Goal: Book appointment/travel/reservation

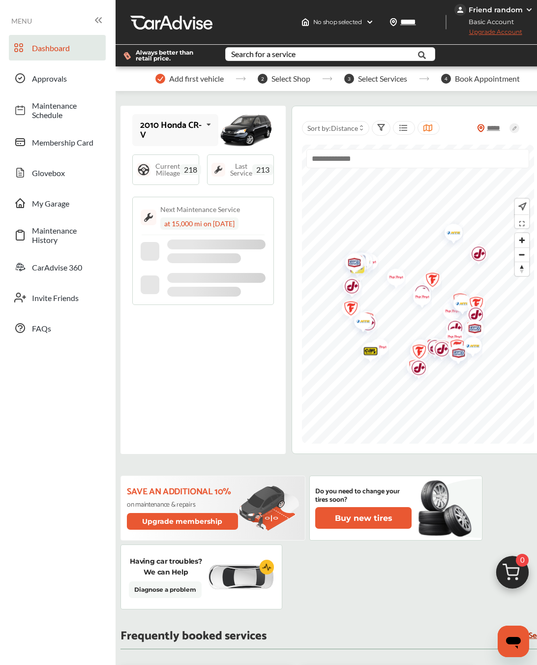
click at [432, 128] on icon at bounding box center [427, 128] width 9 height 8
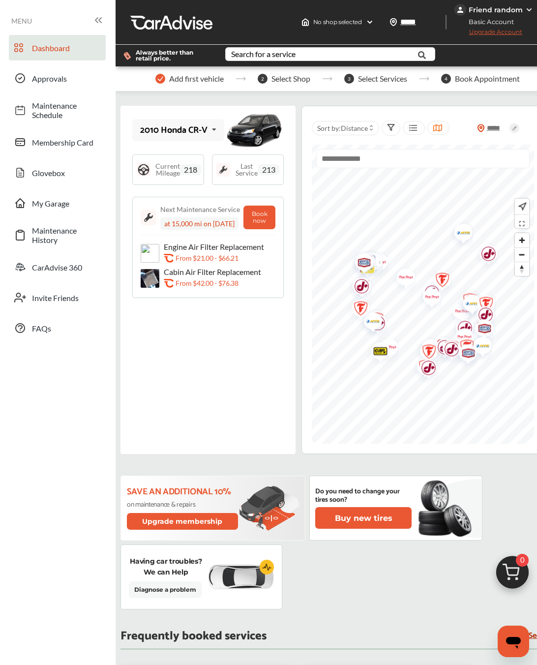
click at [380, 154] on input "text" at bounding box center [422, 158] width 213 height 19
paste input "**********"
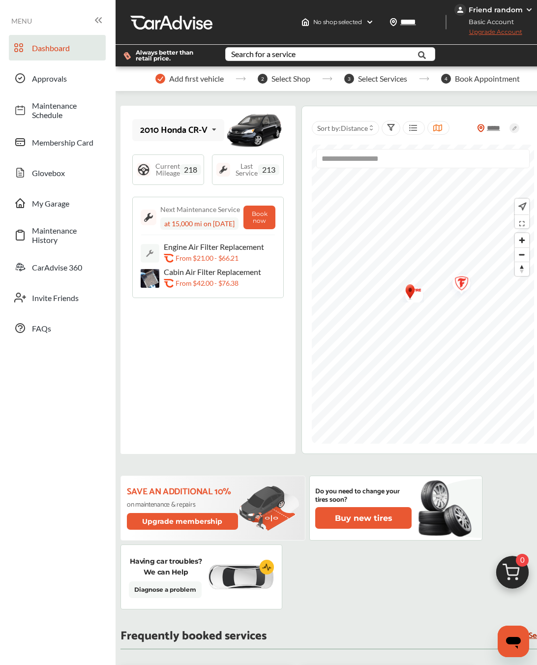
click at [416, 298] on img "Map marker" at bounding box center [410, 292] width 12 height 18
click at [424, 298] on img "Map marker" at bounding box center [411, 292] width 26 height 21
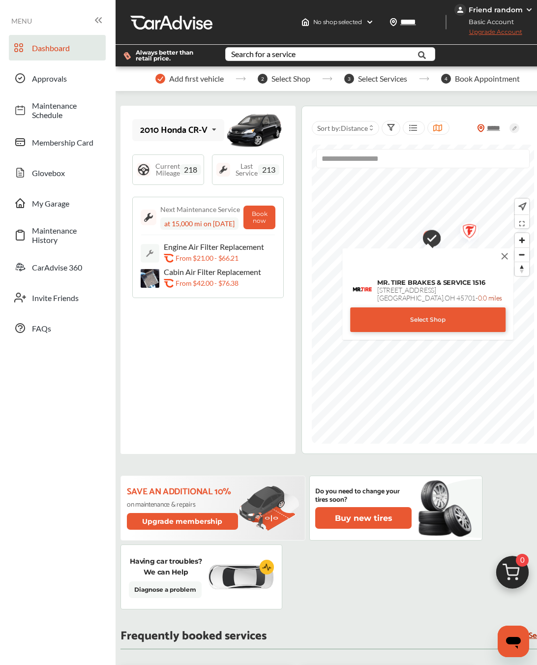
type input "**********"
click at [419, 320] on div "Select Shop" at bounding box center [427, 319] width 155 height 25
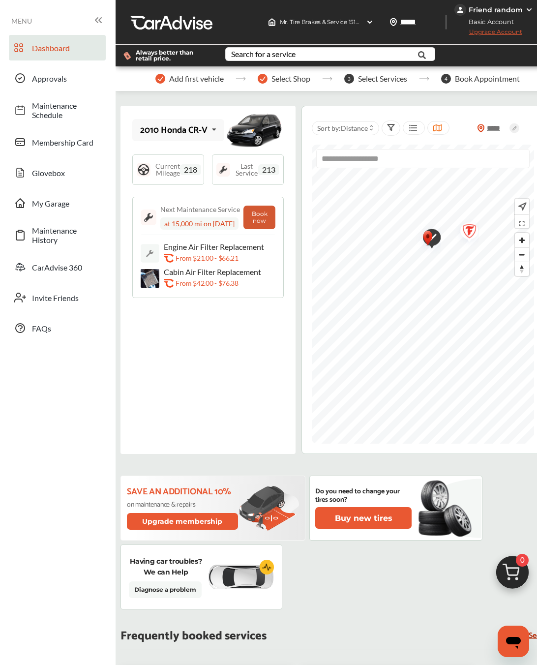
click at [275, 215] on button "Book now" at bounding box center [259, 218] width 32 height 24
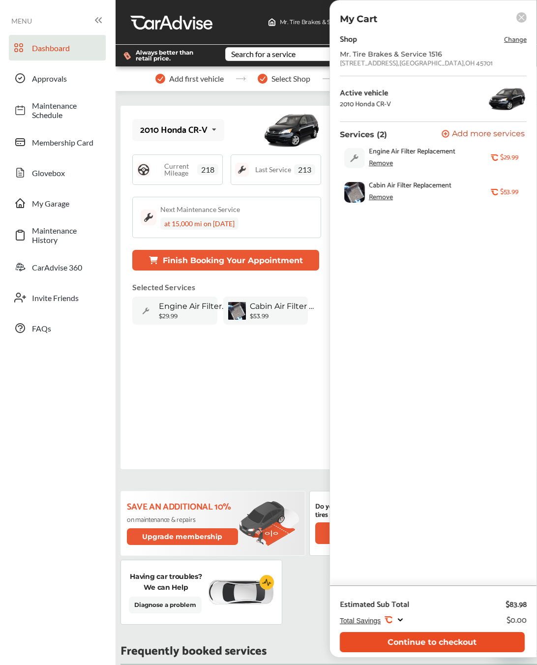
click at [396, 645] on button "Continue to checkout" at bounding box center [432, 642] width 185 height 20
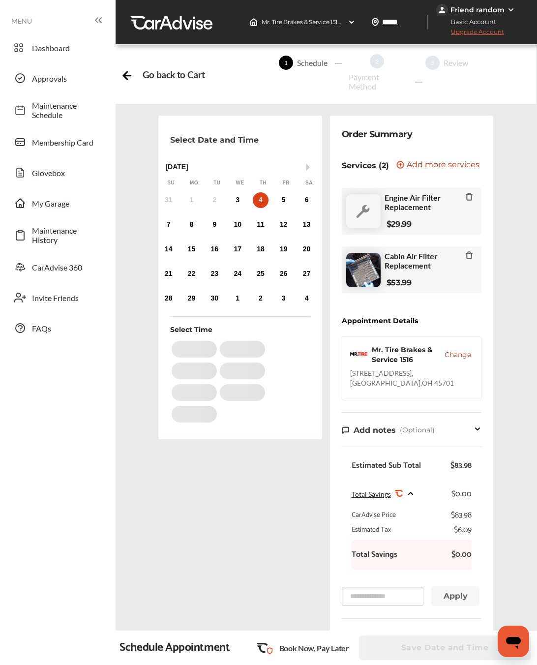
scroll to position [149, 0]
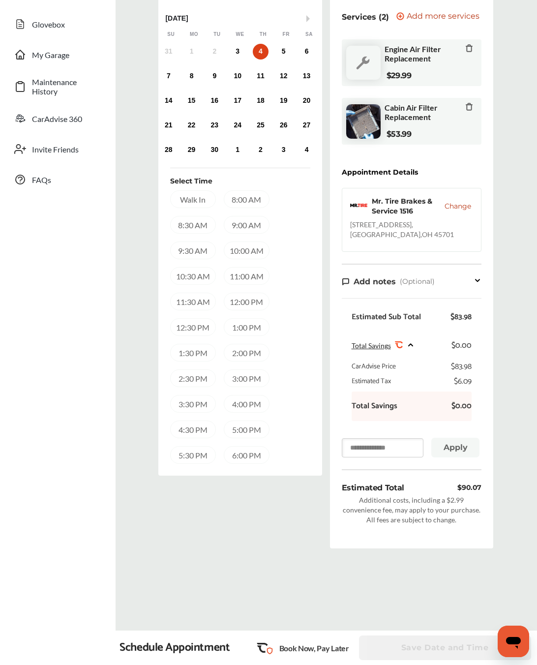
click at [394, 438] on input "text" at bounding box center [383, 447] width 82 height 19
click at [238, 370] on div "3:00 PM" at bounding box center [247, 378] width 46 height 18
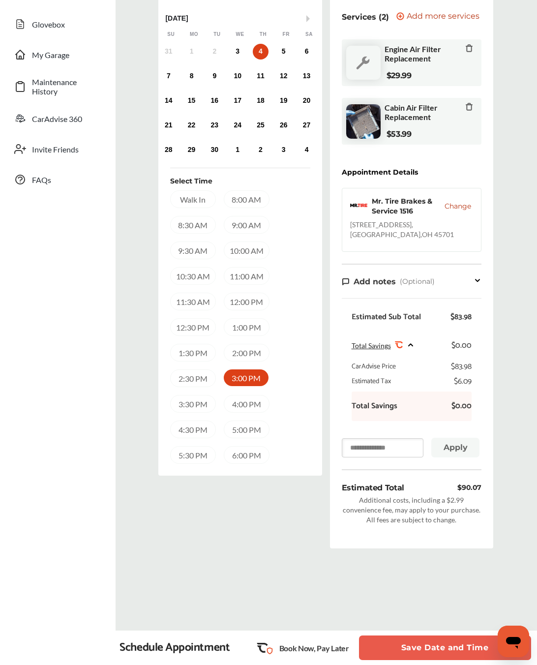
click at [392, 442] on input "text" at bounding box center [383, 447] width 82 height 19
click at [425, 643] on button "Save Date and Time" at bounding box center [445, 648] width 172 height 25
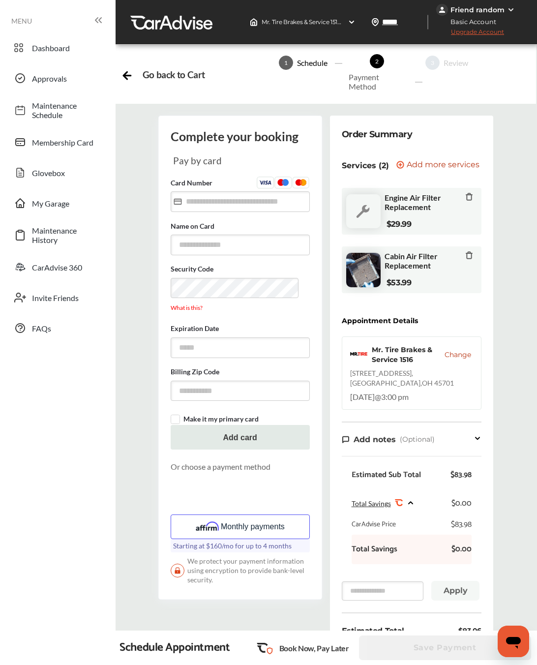
click at [263, 523] on button "Monthly payments" at bounding box center [240, 527] width 139 height 25
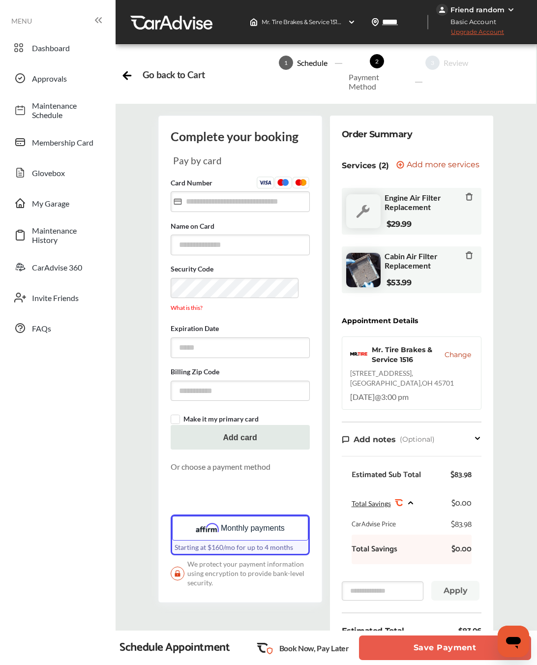
click at [381, 639] on button "Save Payment" at bounding box center [445, 648] width 172 height 25
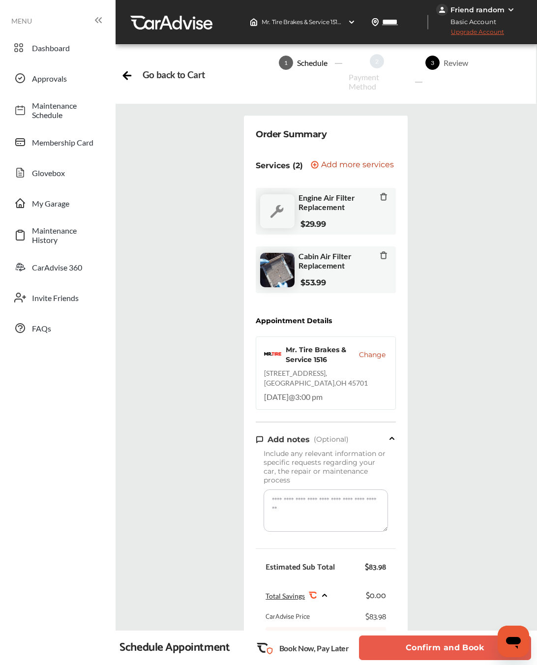
scroll to position [270, 0]
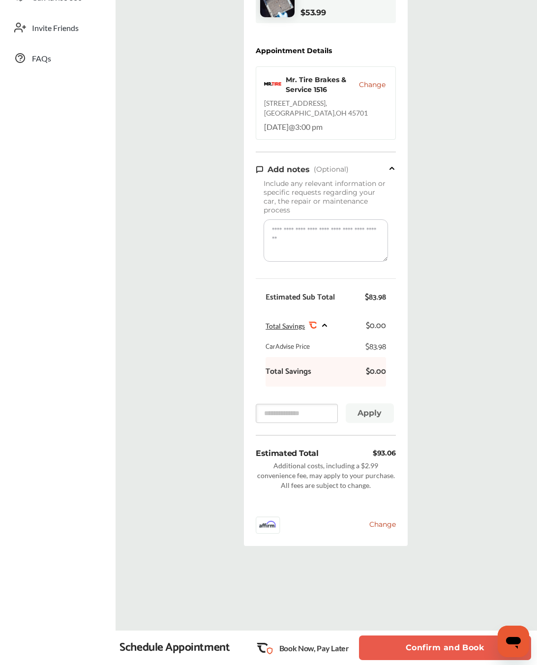
click at [397, 652] on button "Confirm and Book" at bounding box center [445, 648] width 172 height 25
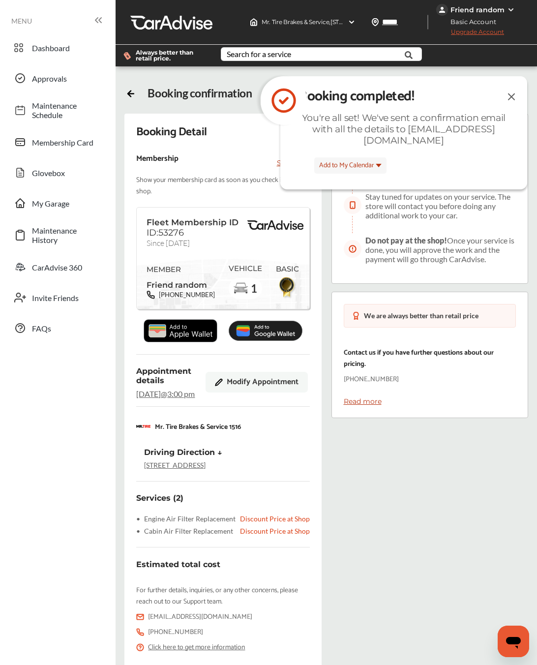
click at [514, 92] on img at bounding box center [512, 97] width 12 height 12
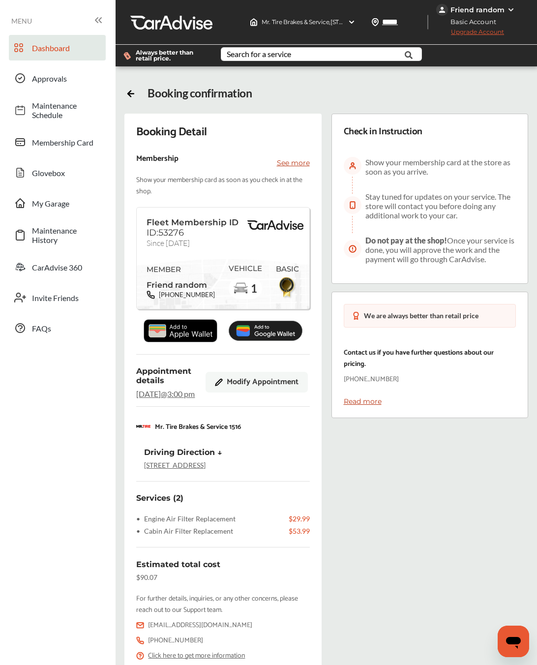
click at [36, 40] on link "Dashboard" at bounding box center [57, 48] width 97 height 26
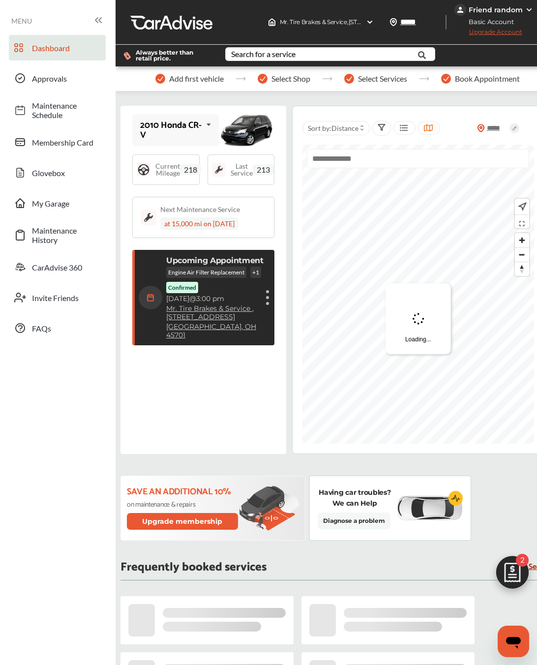
scroll to position [133, 0]
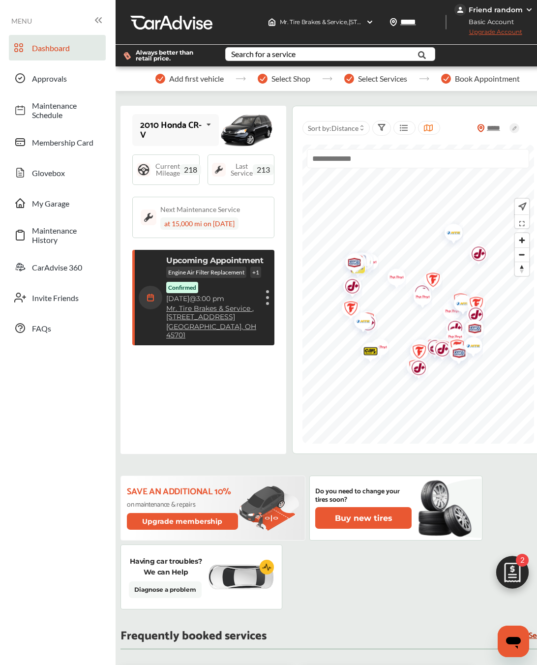
click at [267, 290] on figure at bounding box center [267, 291] width 3 height 3
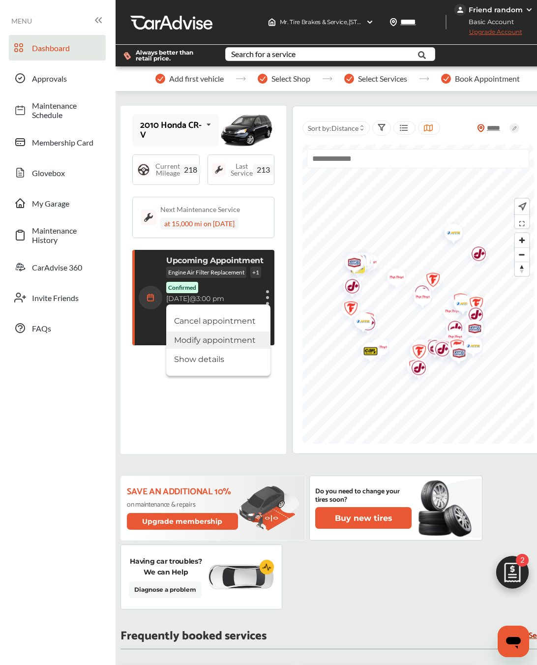
scroll to position [24, 0]
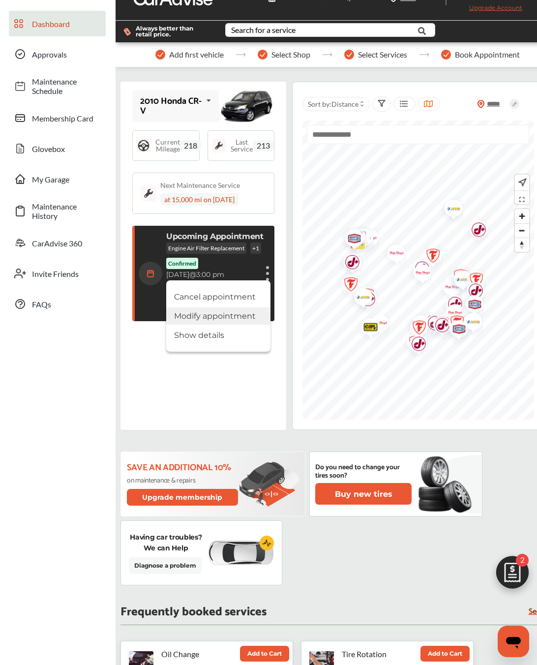
click at [239, 307] on li "Modify appointment" at bounding box center [218, 315] width 104 height 17
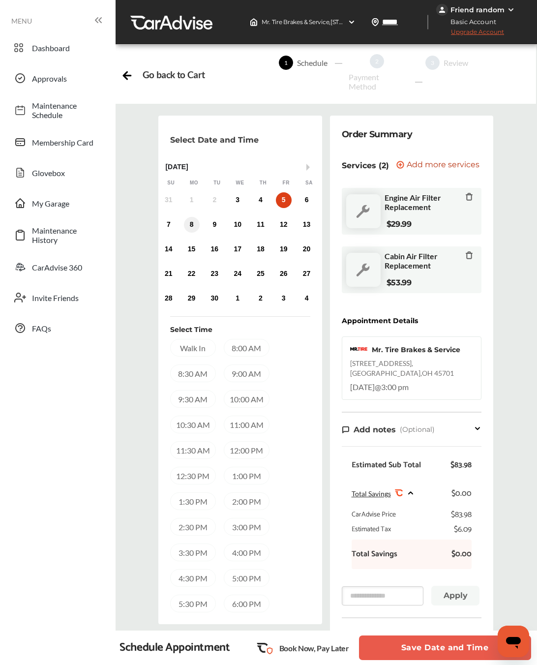
click at [192, 229] on div "8" at bounding box center [192, 225] width 16 height 16
click at [251, 396] on div "10:00 AM" at bounding box center [247, 399] width 46 height 18
click at [415, 644] on button "Save Date and Time" at bounding box center [445, 648] width 172 height 25
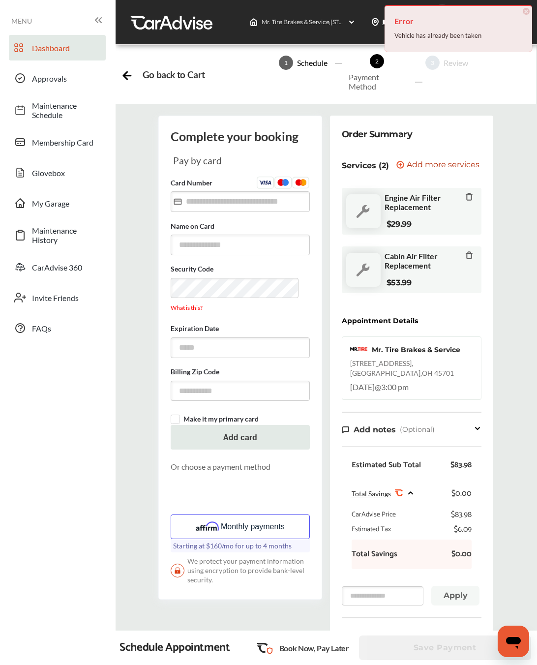
click at [49, 55] on link "Dashboard" at bounding box center [57, 48] width 97 height 26
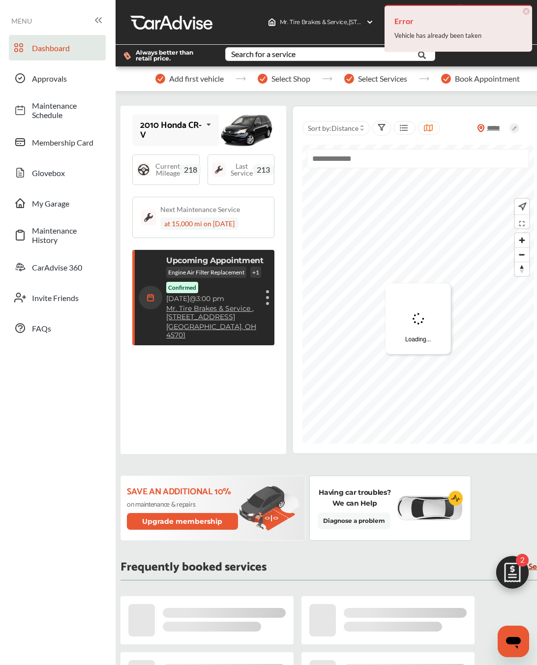
scroll to position [133, 0]
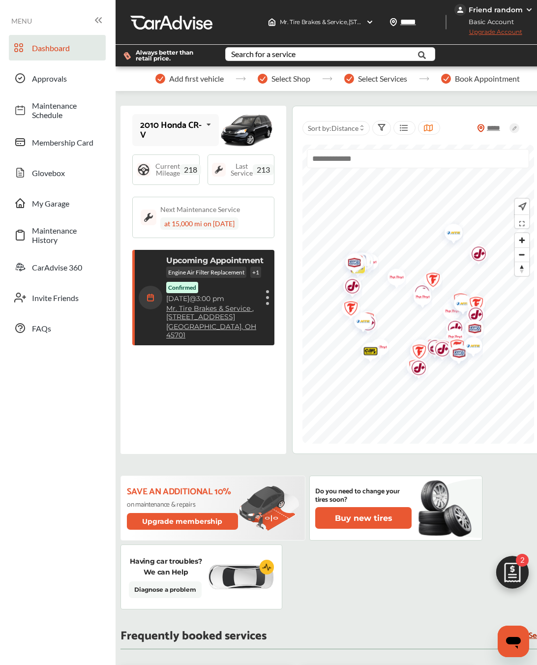
click at [271, 296] on div "Upcoming Appointment Engine Air Filter Replacement + 1 Confirmed Thursday, Sep …" at bounding box center [203, 297] width 142 height 95
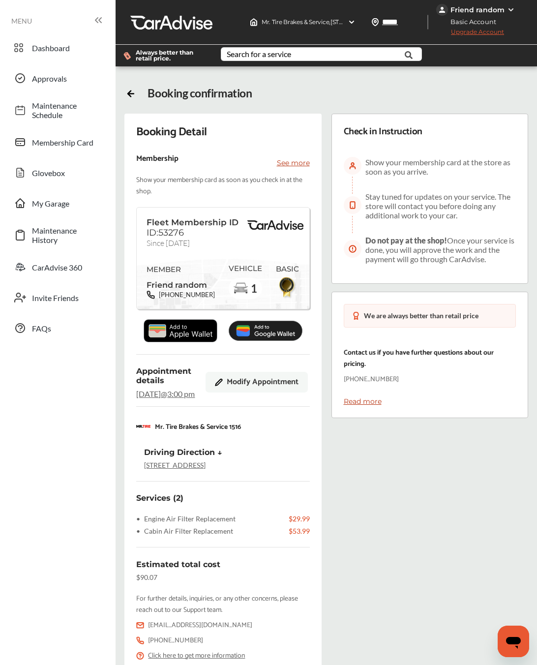
click at [255, 387] on span "Modify Appointment" at bounding box center [263, 382] width 72 height 9
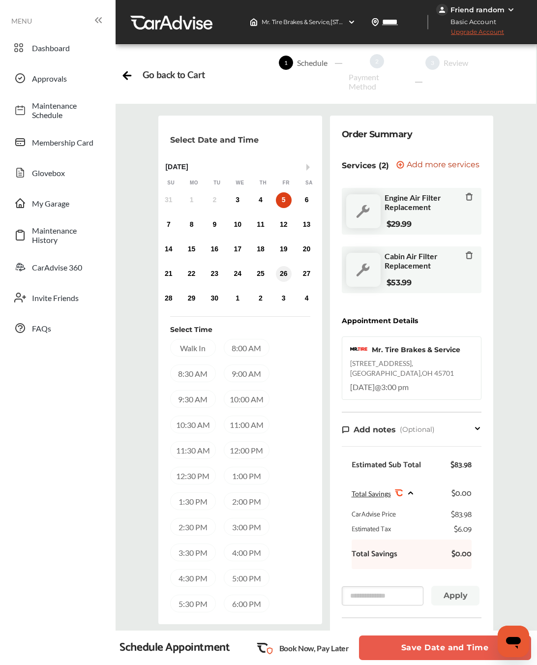
click at [281, 269] on div "26" at bounding box center [284, 274] width 16 height 16
click at [241, 398] on div "10:00 AM" at bounding box center [247, 399] width 46 height 18
click at [458, 643] on button "Save Date and Time" at bounding box center [445, 648] width 172 height 25
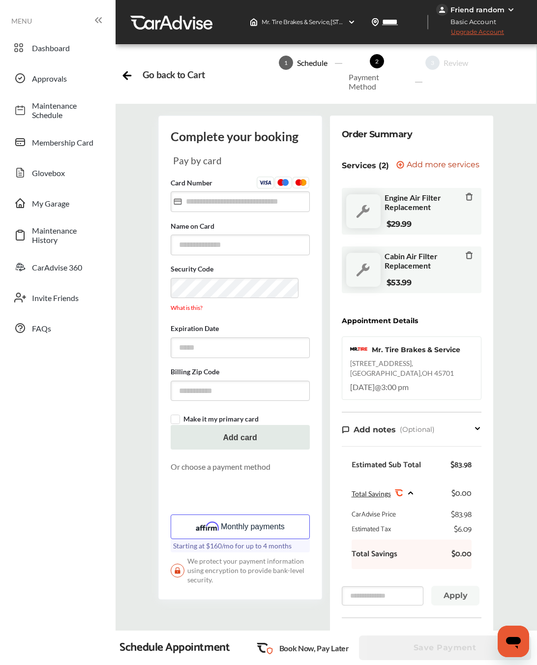
click at [250, 521] on button "Monthly payments" at bounding box center [240, 527] width 139 height 25
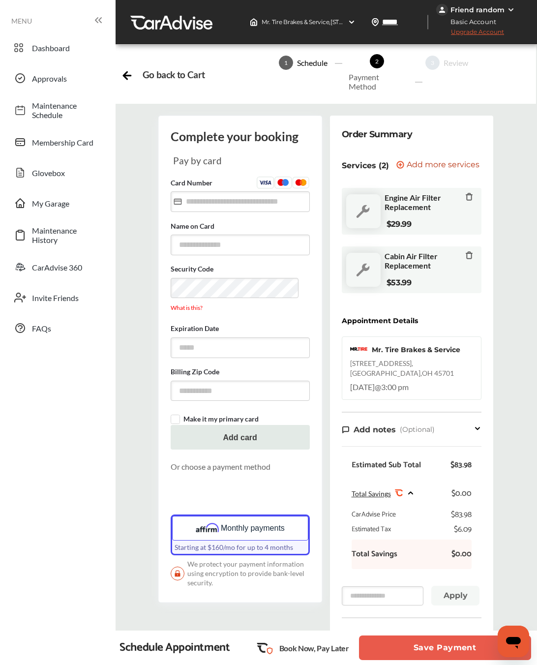
click at [427, 659] on button "Save Payment" at bounding box center [445, 648] width 172 height 25
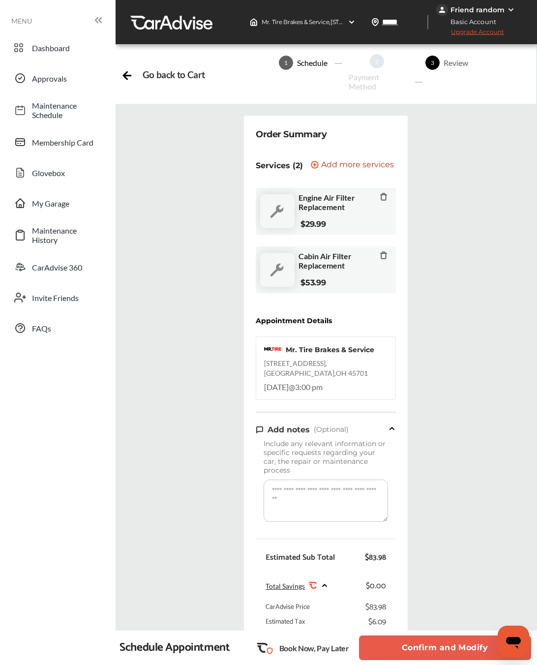
click at [129, 69] on icon at bounding box center [127, 74] width 12 height 12
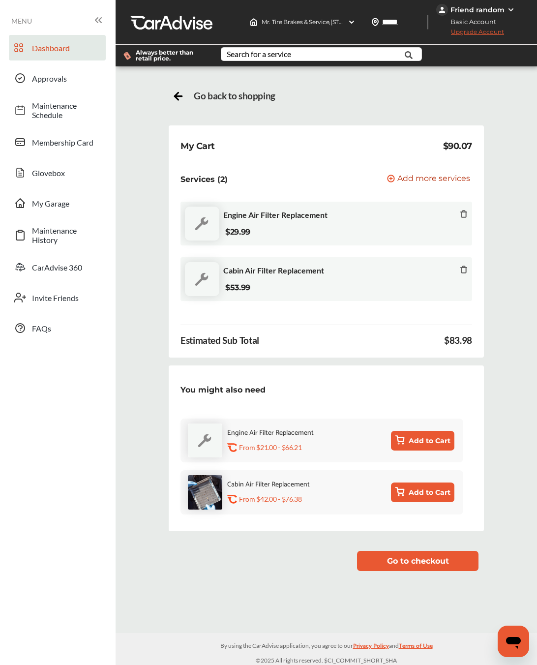
click at [44, 50] on span "Dashboard" at bounding box center [66, 47] width 69 height 9
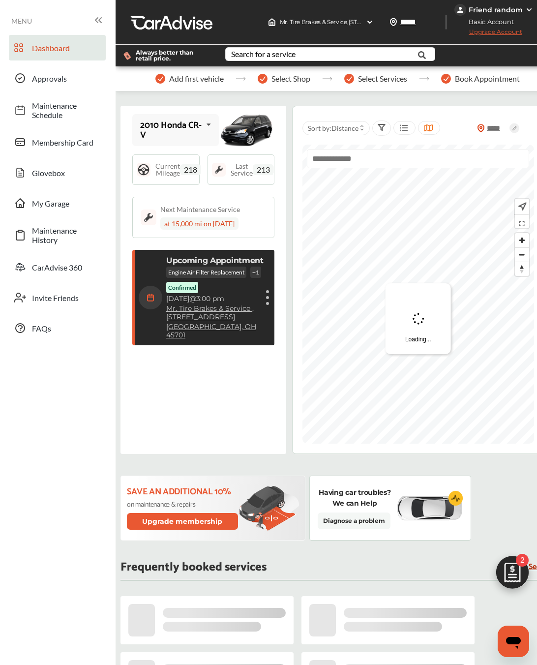
scroll to position [133, 0]
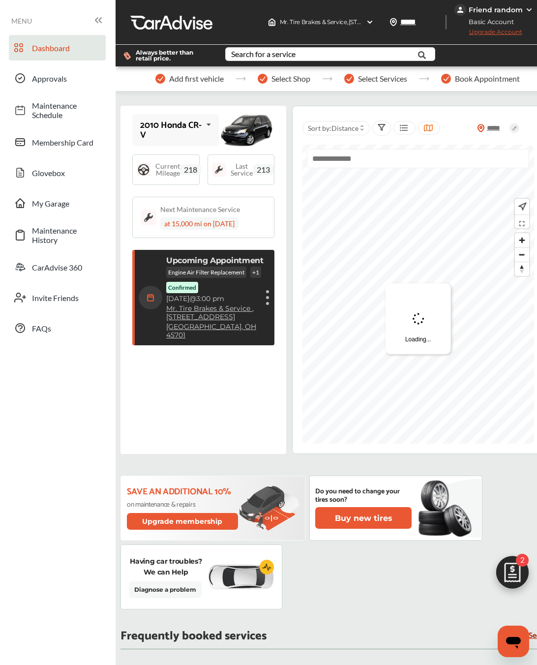
click at [219, 268] on p "Engine Air Filter Replacement" at bounding box center [206, 272] width 80 height 11
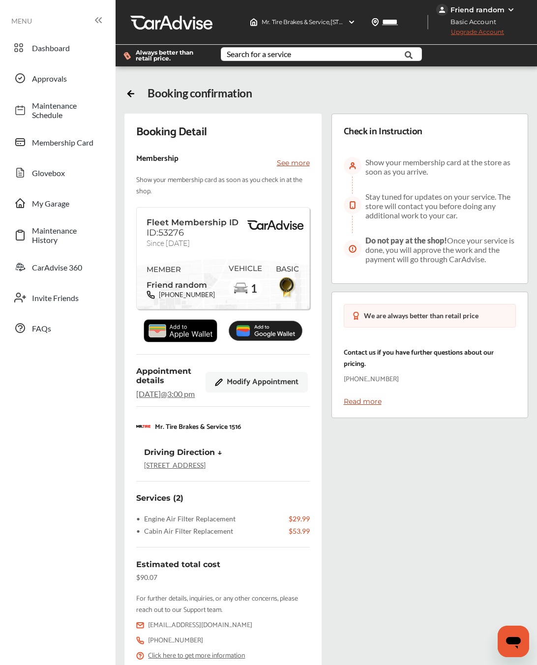
click at [270, 387] on span "Modify Appointment" at bounding box center [263, 382] width 72 height 9
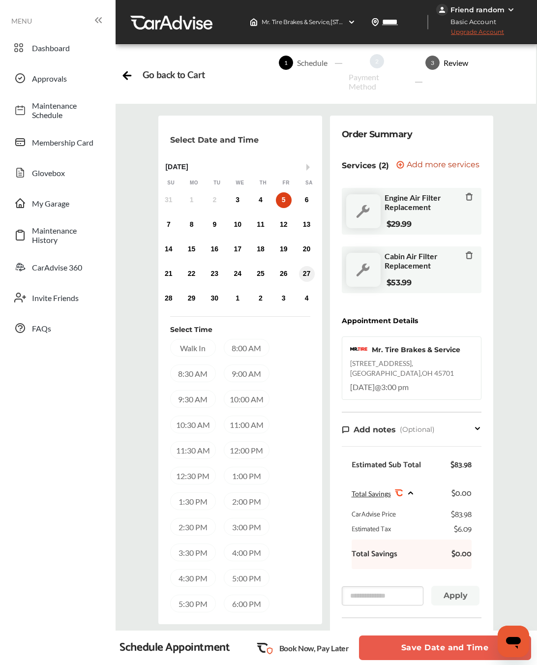
click at [303, 277] on div "27" at bounding box center [307, 274] width 16 height 16
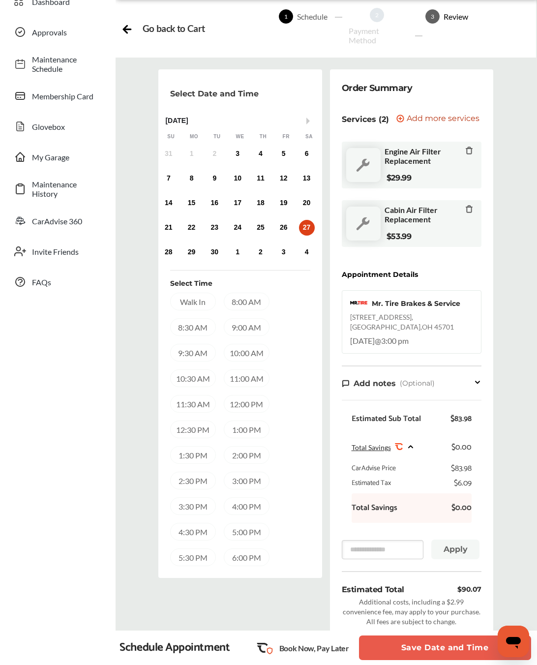
scroll to position [50, 0]
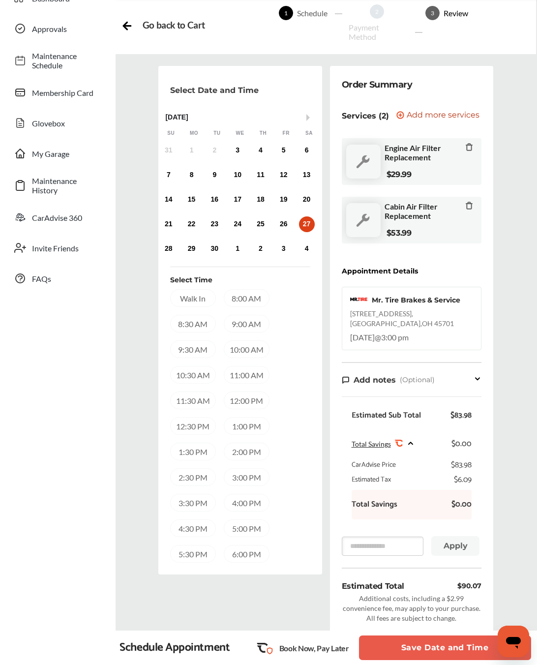
click at [247, 401] on div "12:00 PM" at bounding box center [247, 401] width 46 height 18
click at [421, 640] on button "Save Date and Time" at bounding box center [445, 648] width 172 height 25
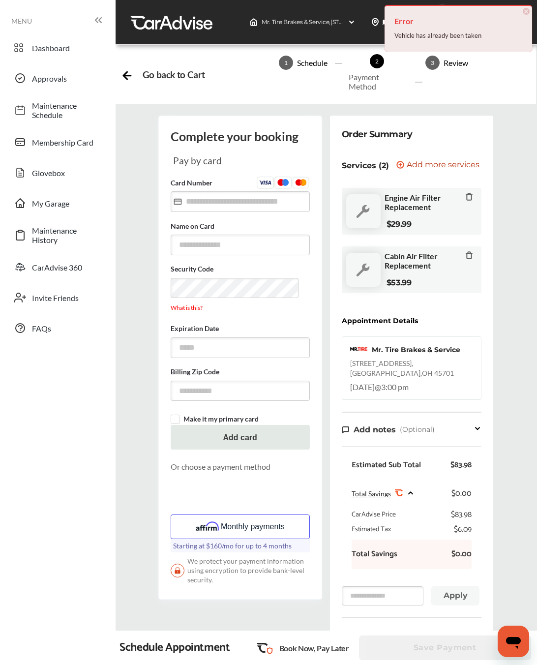
click at [274, 523] on button "Monthly payments" at bounding box center [240, 527] width 139 height 25
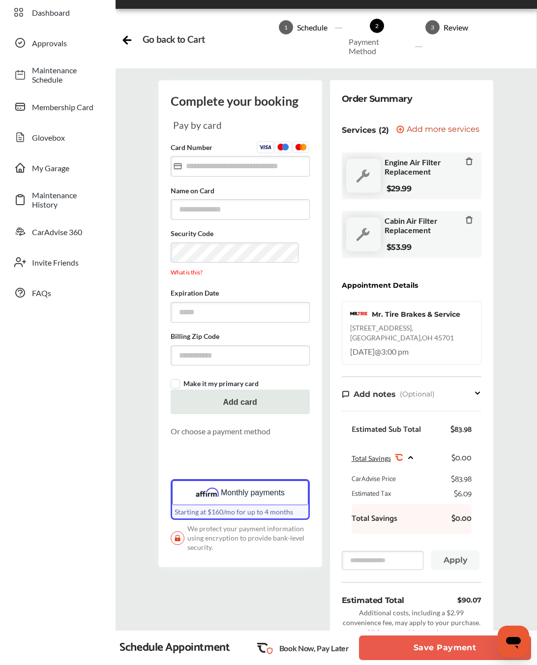
scroll to position [37, 0]
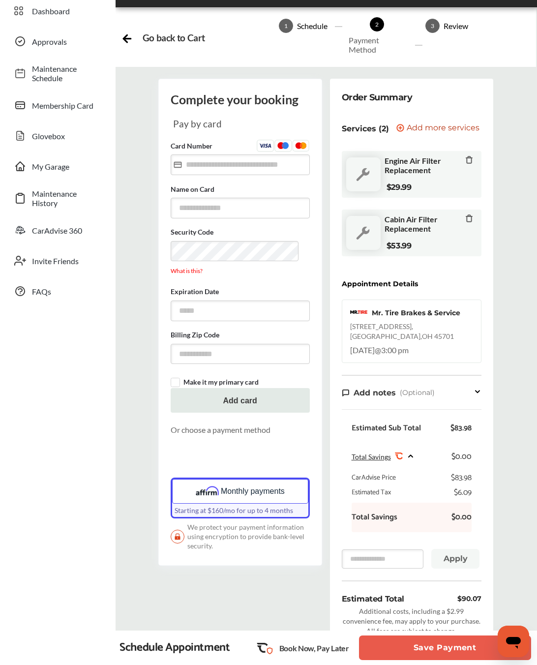
click at [427, 652] on button "Save Payment" at bounding box center [445, 648] width 172 height 25
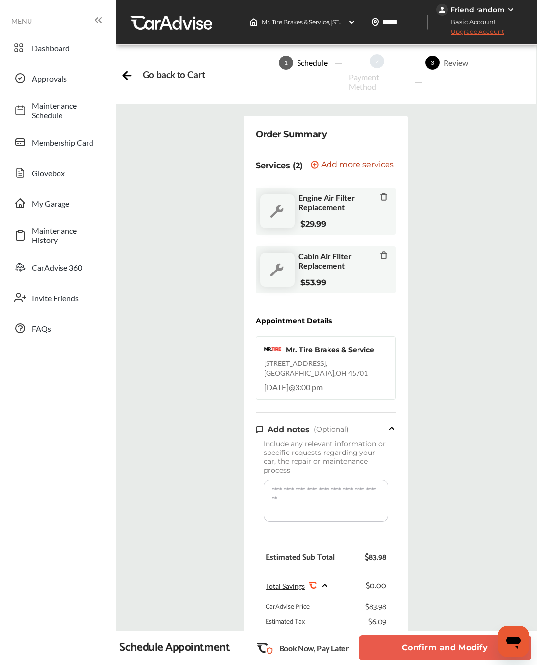
click at [423, 641] on button "Confirm and Modify" at bounding box center [445, 648] width 172 height 25
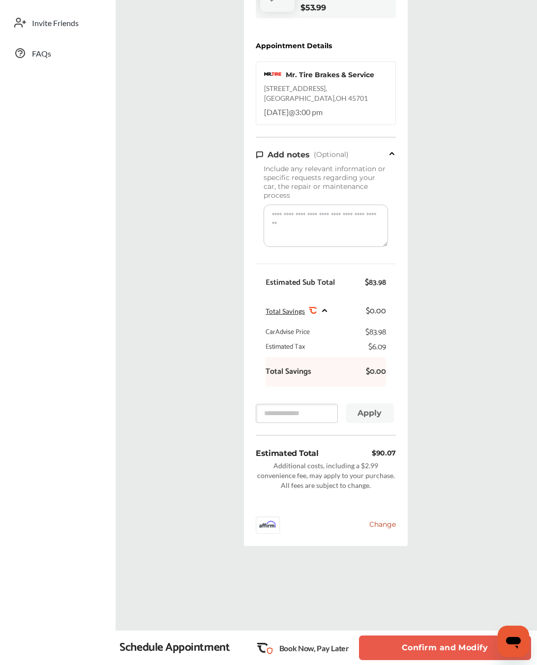
click at [383, 520] on span "Change" at bounding box center [382, 524] width 27 height 9
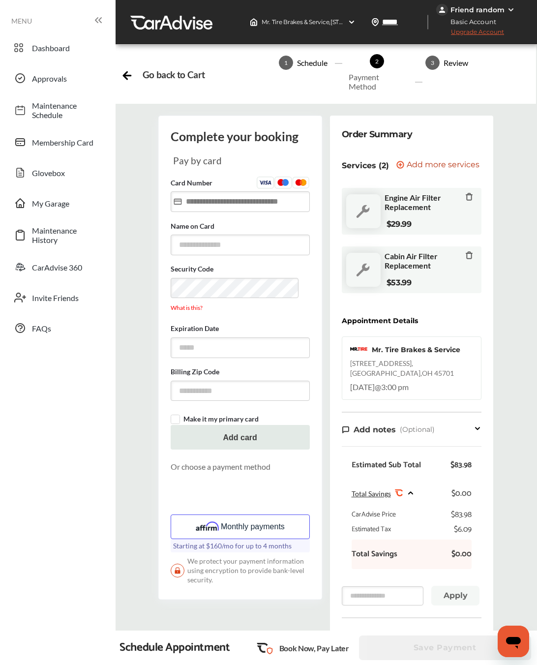
click at [232, 198] on input "text" at bounding box center [240, 201] width 139 height 20
type input "**"
click at [35, 45] on span "Dashboard" at bounding box center [66, 47] width 69 height 9
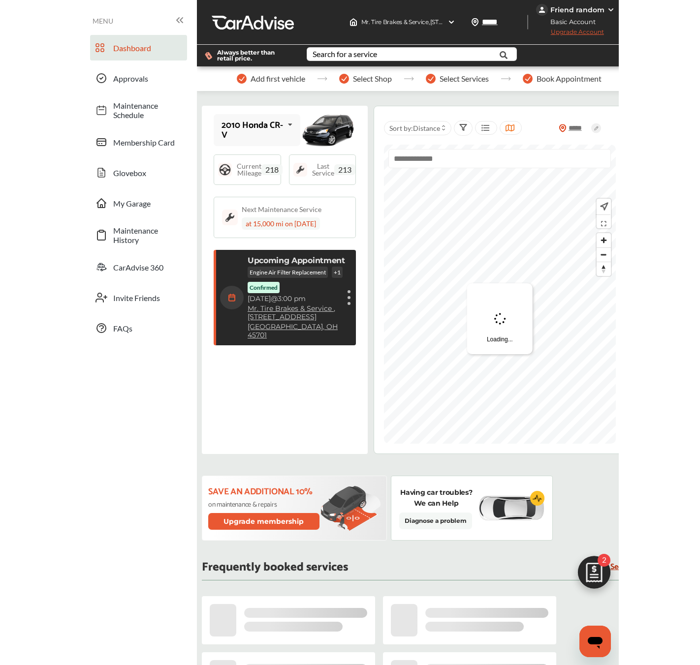
scroll to position [133, 0]
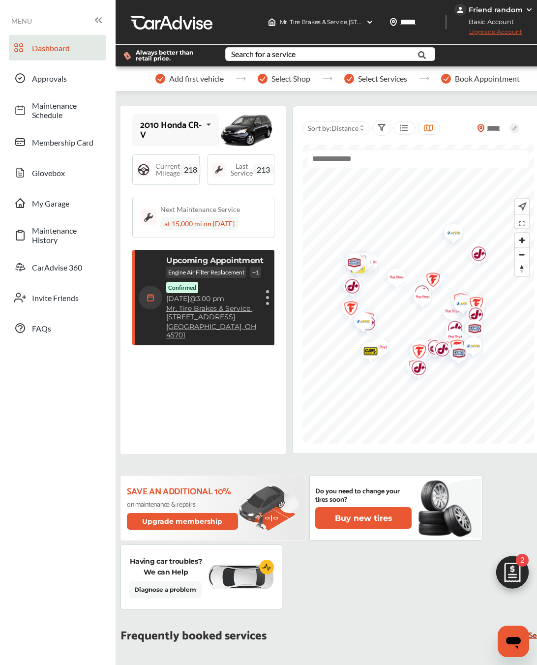
click at [180, 270] on p "Engine Air Filter Replacement" at bounding box center [206, 272] width 80 height 11
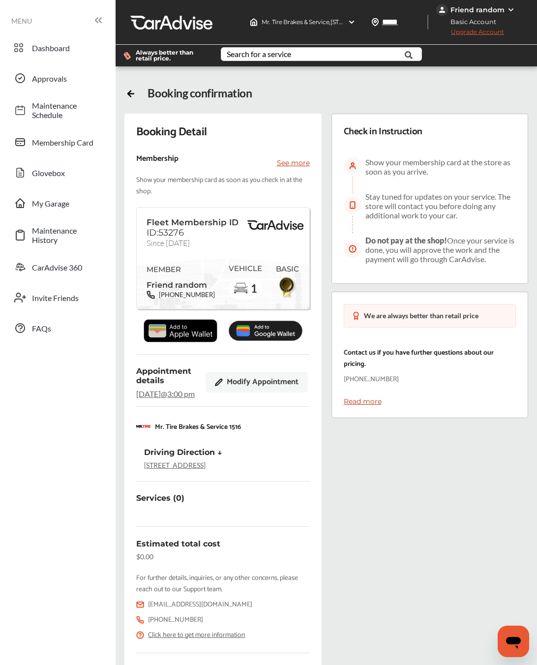
click at [259, 387] on span "Modify Appointment" at bounding box center [263, 382] width 72 height 9
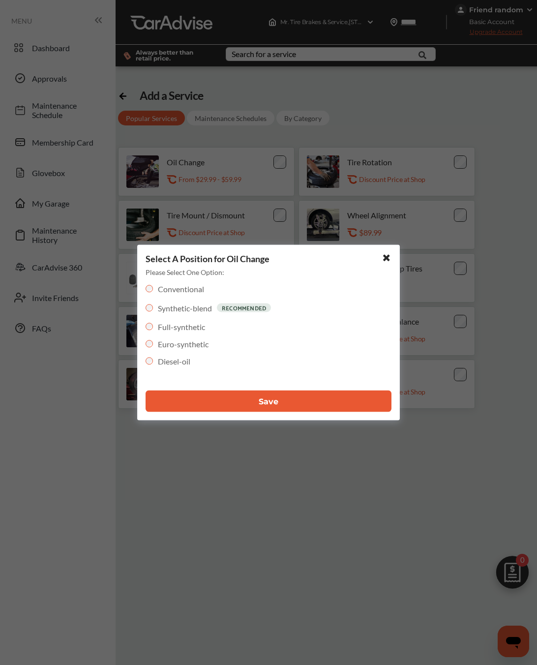
click at [311, 406] on button "Save" at bounding box center [269, 402] width 246 height 22
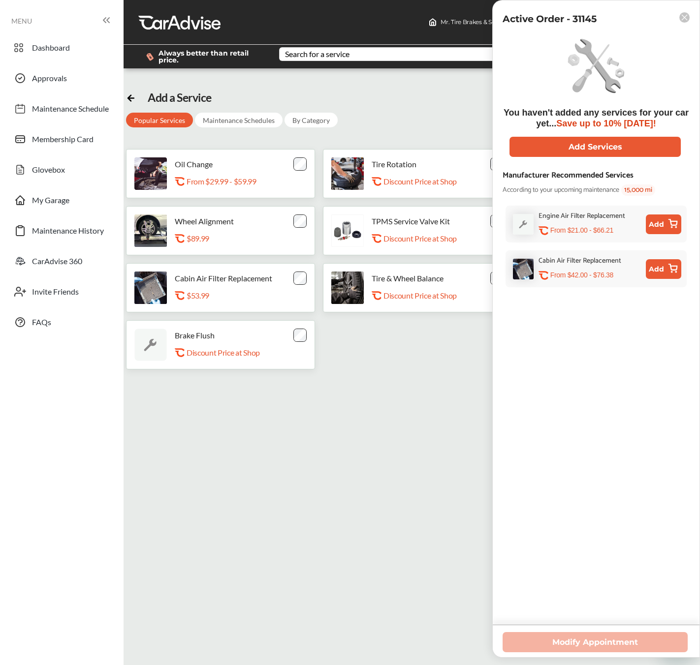
click at [537, 19] on rect at bounding box center [684, 17] width 10 height 10
click at [537, 19] on div "Active Order - 31145" at bounding box center [595, 18] width 207 height 13
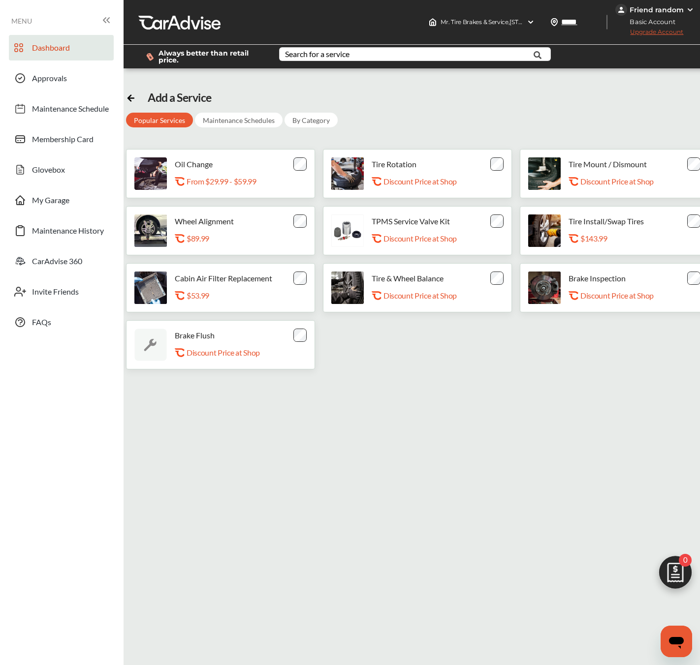
click at [63, 50] on span "Dashboard" at bounding box center [51, 49] width 38 height 13
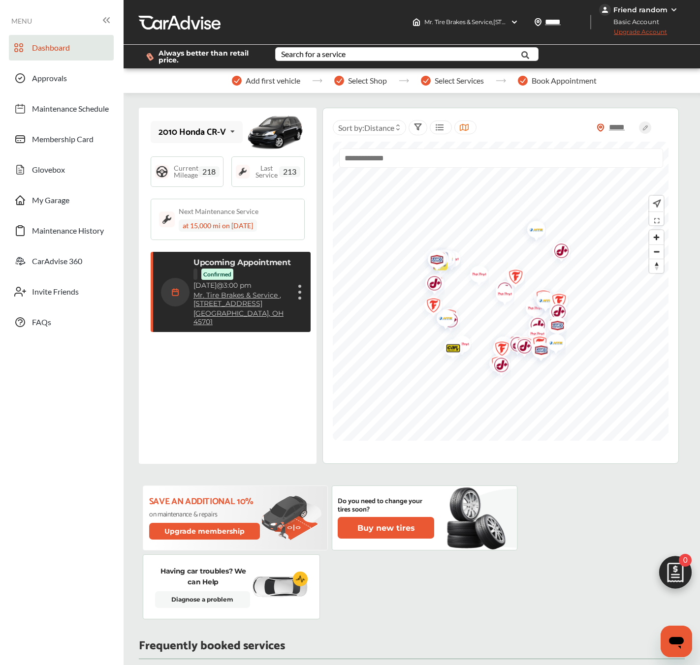
click at [235, 263] on p "Upcoming Appointment" at bounding box center [241, 262] width 97 height 9
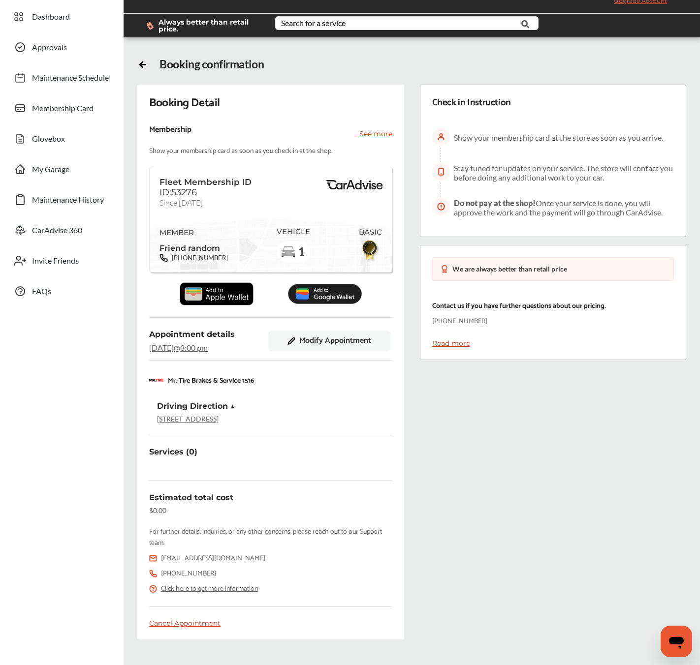
scroll to position [115, 0]
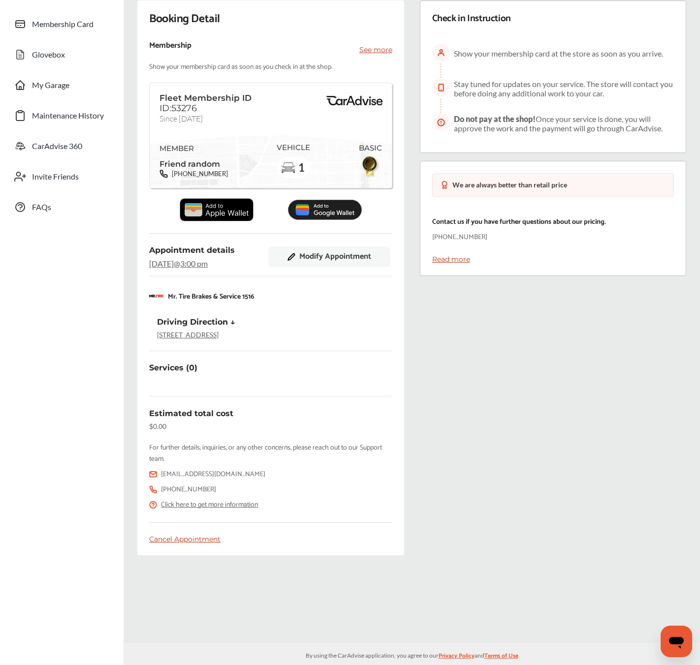
click at [308, 255] on span "Modify Appointment" at bounding box center [335, 256] width 72 height 9
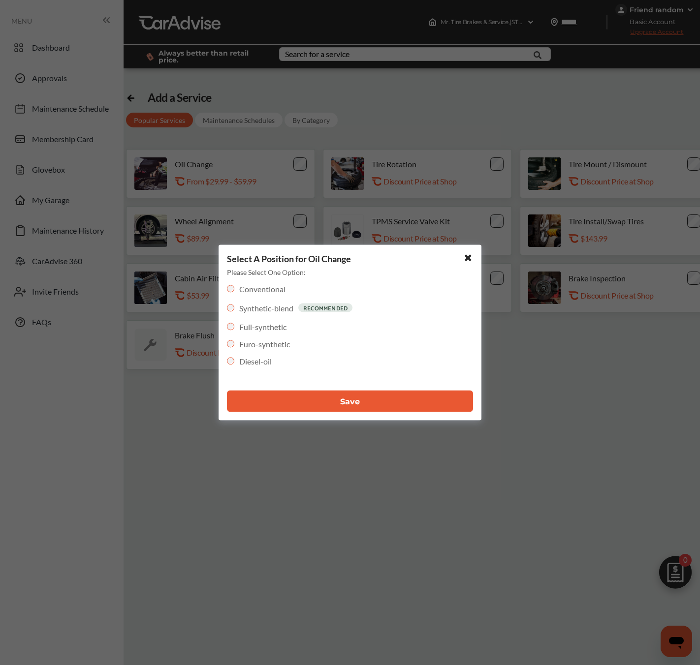
click at [353, 406] on button "Save" at bounding box center [350, 402] width 246 height 22
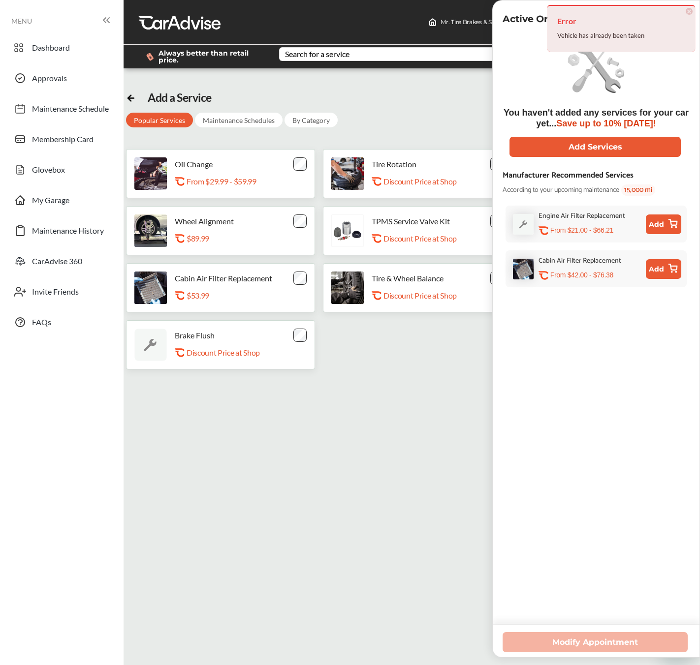
click at [688, 11] on span "×" at bounding box center [688, 11] width 7 height 7
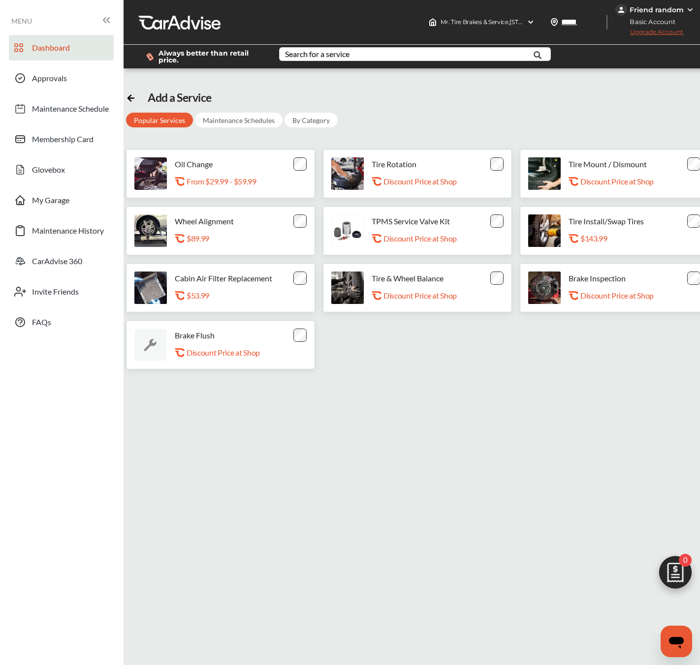
click at [72, 39] on link "Dashboard" at bounding box center [61, 48] width 105 height 26
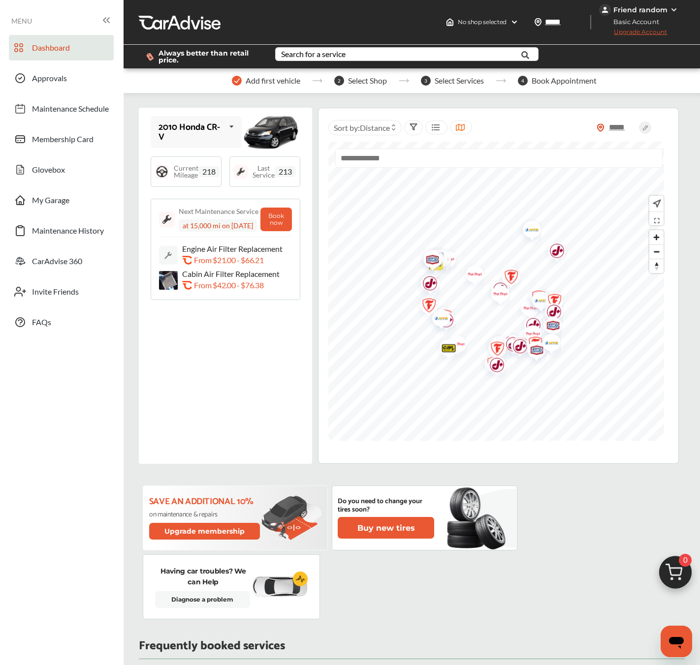
click at [684, 573] on img at bounding box center [674, 574] width 47 height 47
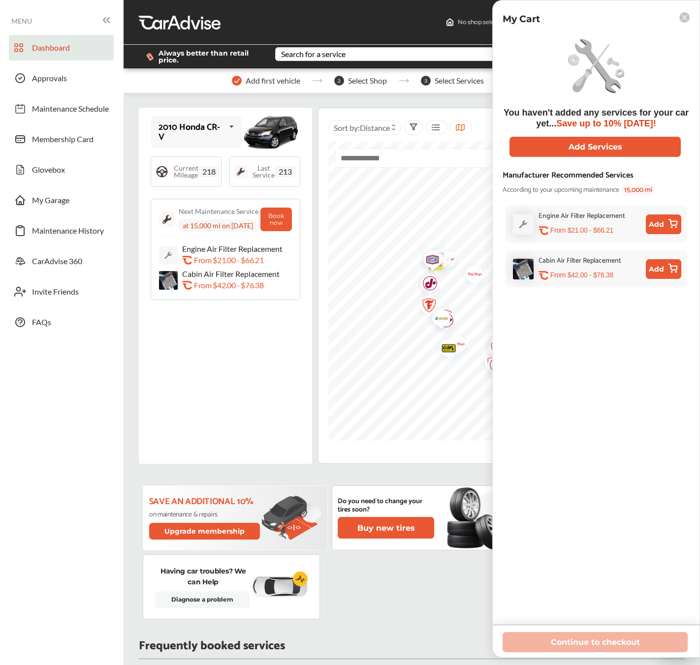
click at [664, 275] on button "Add" at bounding box center [662, 269] width 35 height 20
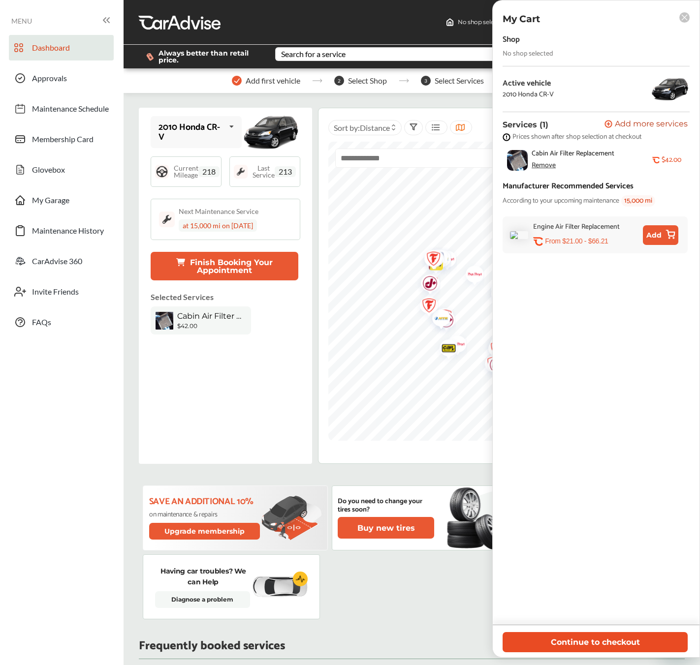
click at [595, 638] on button "Continue to checkout" at bounding box center [594, 642] width 185 height 20
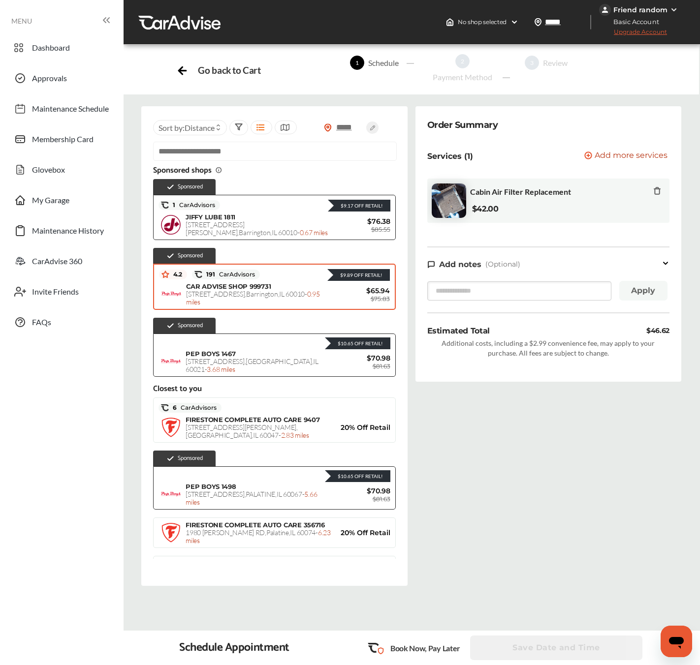
click at [276, 285] on div "CAR ADVISE SHOP 999731 135 Park Avenue , Barrington , IL 60010 - 0.95 miles $65…" at bounding box center [274, 294] width 230 height 25
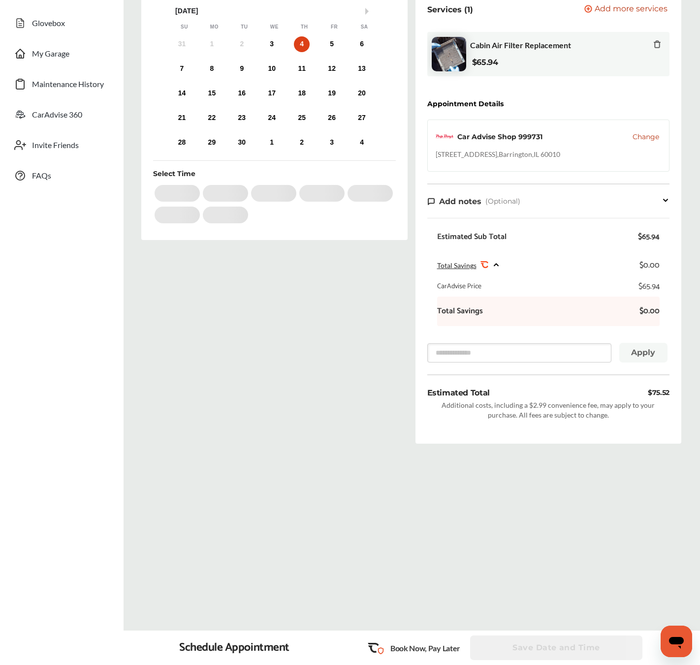
scroll to position [149, 0]
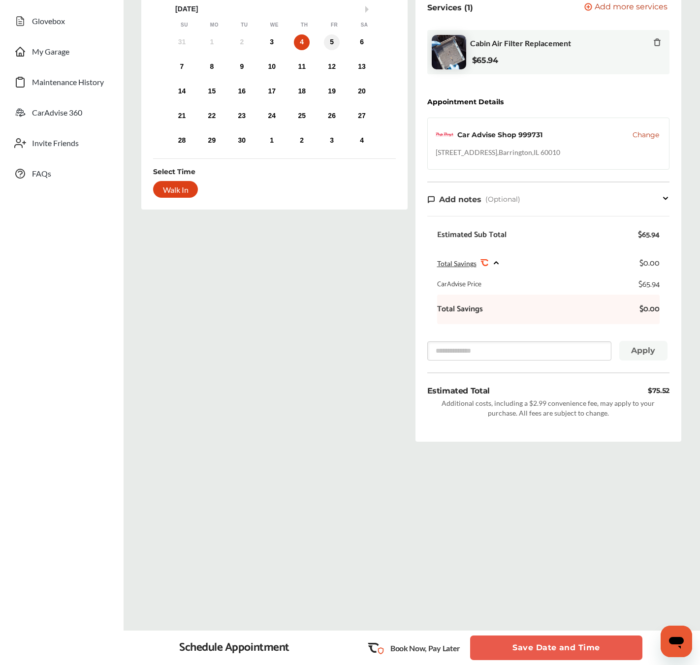
click at [335, 41] on div "5" at bounding box center [332, 42] width 16 height 16
click at [361, 40] on div "6" at bounding box center [362, 42] width 16 height 16
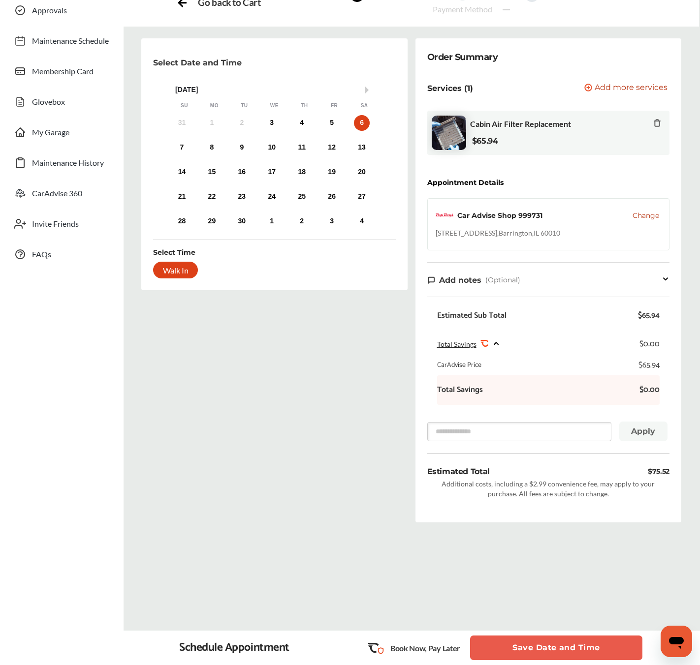
scroll to position [0, 0]
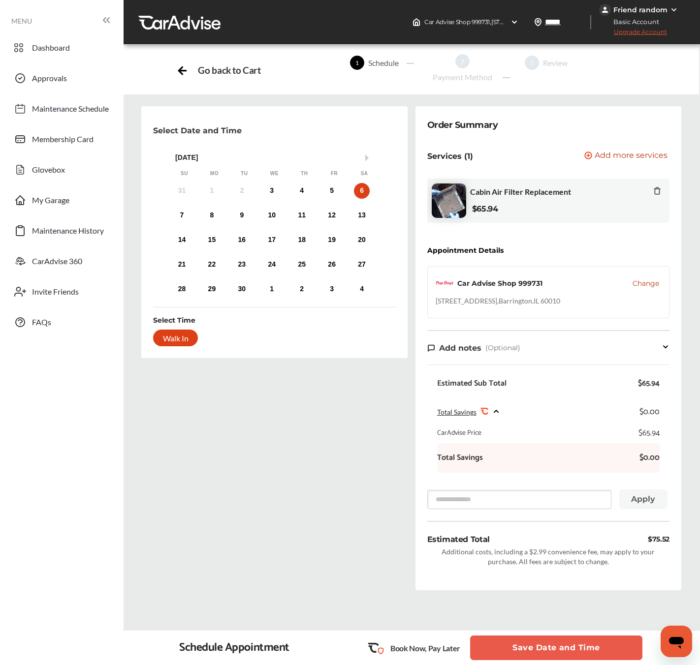
click at [648, 287] on span "Change" at bounding box center [645, 283] width 27 height 10
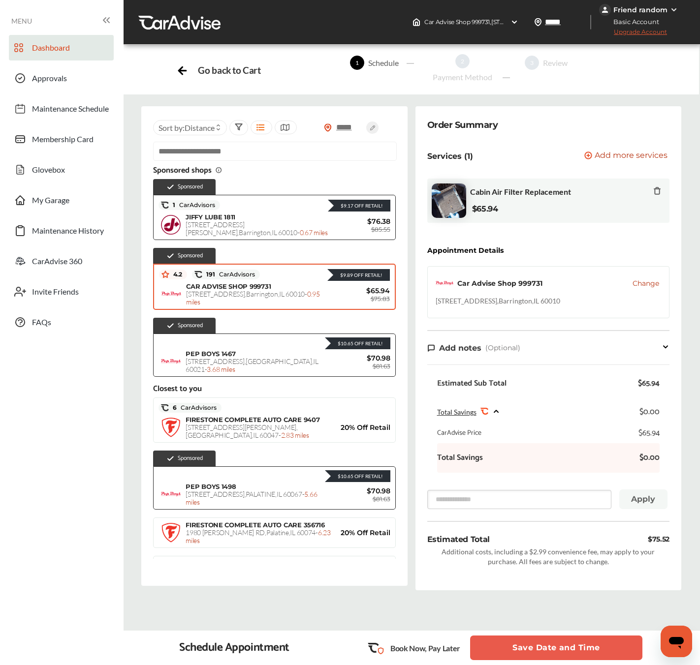
click at [45, 41] on link "Dashboard" at bounding box center [61, 48] width 105 height 26
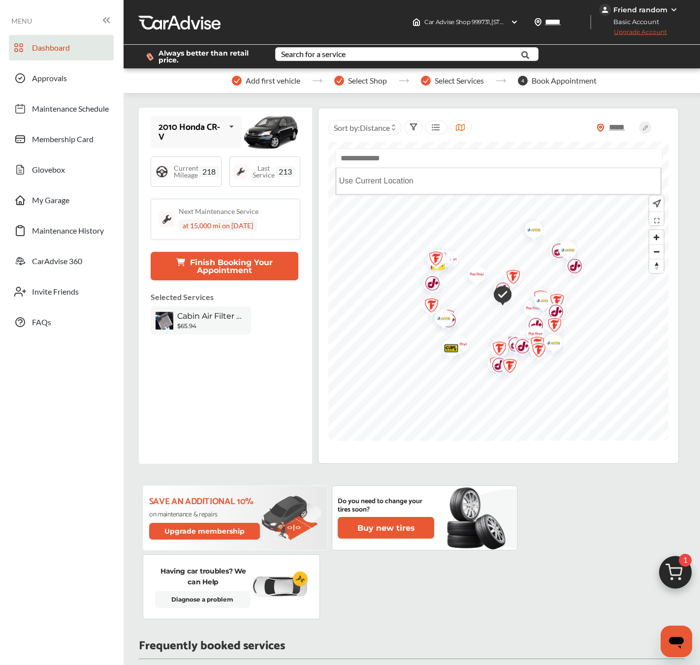
click at [382, 161] on input "text" at bounding box center [499, 158] width 328 height 19
paste input "**********"
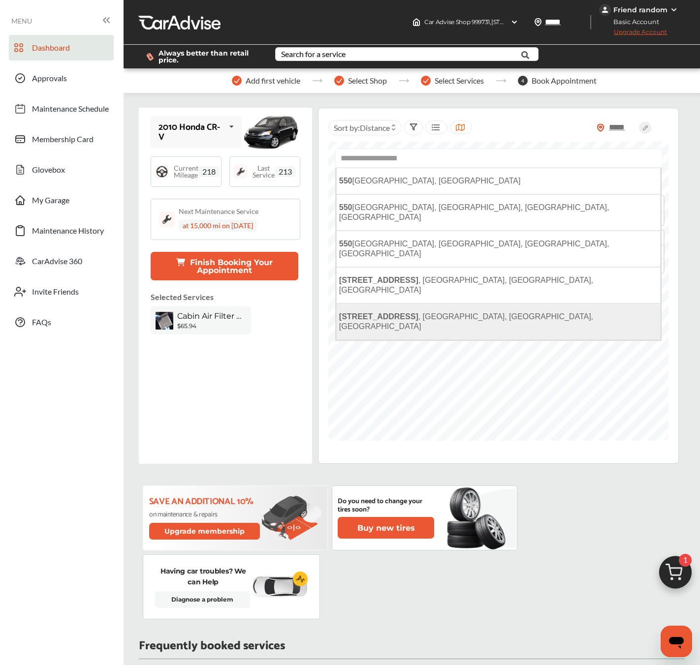
type input "**********"
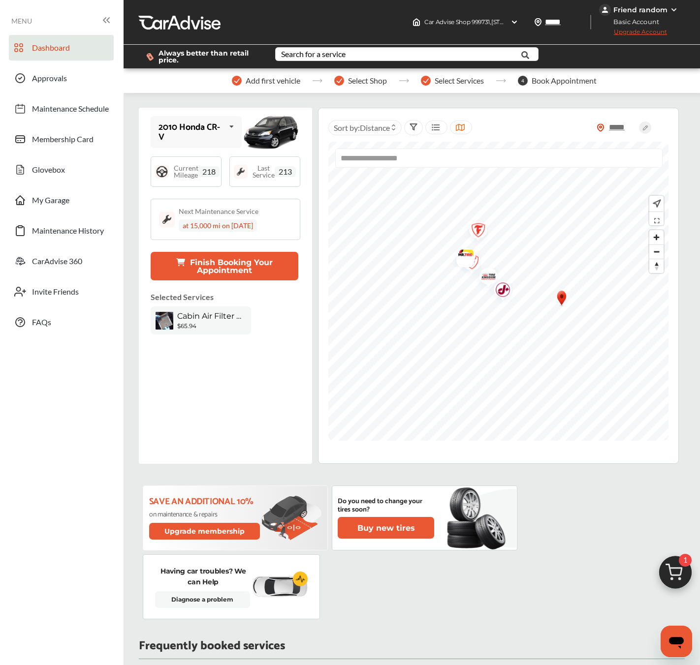
click at [468, 261] on img "Map marker" at bounding box center [462, 256] width 26 height 21
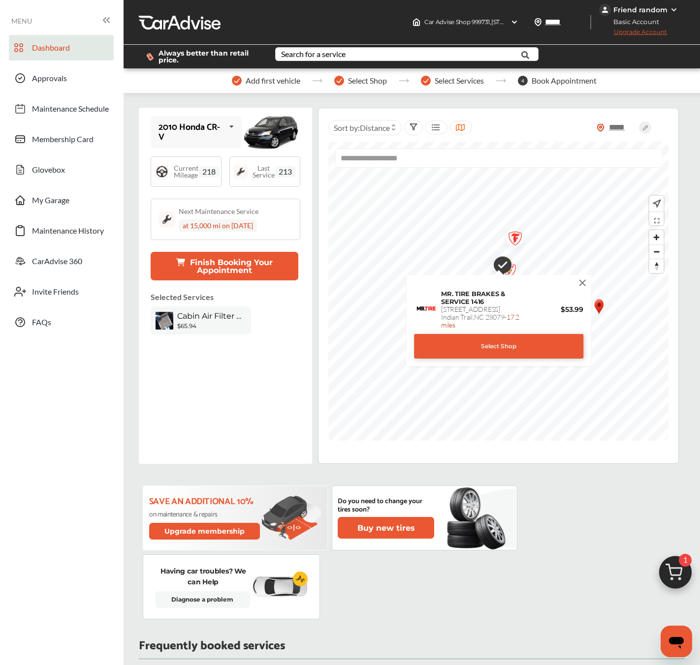
click at [473, 353] on div "Select Shop" at bounding box center [498, 346] width 169 height 25
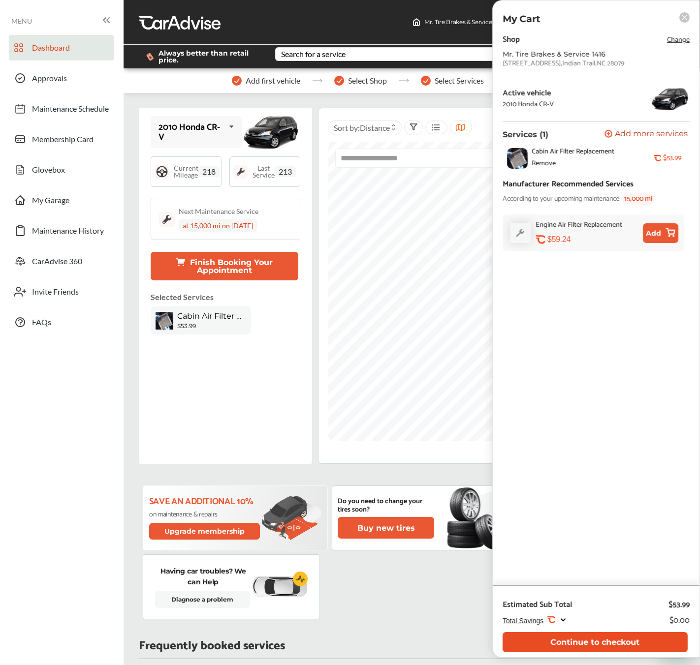
click at [589, 642] on button "Continue to checkout" at bounding box center [594, 642] width 185 height 20
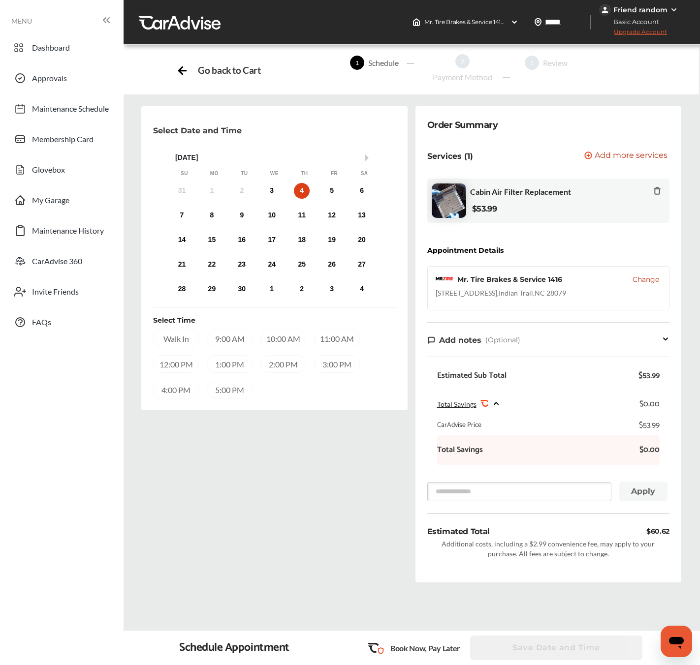
click at [335, 318] on div "Select Time Walk In 9:00 AM 10:00 AM 11:00 AM 12:00 PM 1:00 PM 2:00 PM 3:00 PM …" at bounding box center [274, 352] width 242 height 91
click at [339, 343] on div "11:00 AM" at bounding box center [337, 339] width 46 height 18
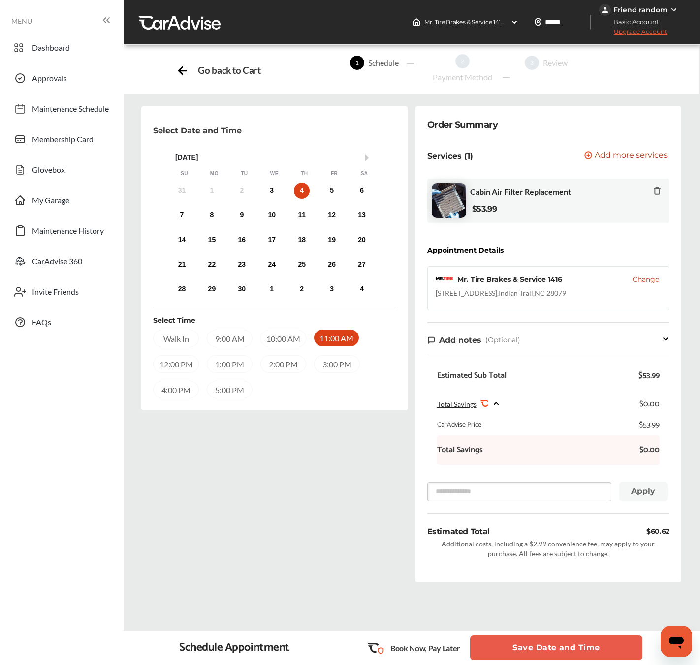
click at [561, 648] on button "Save Date and Time" at bounding box center [556, 648] width 172 height 25
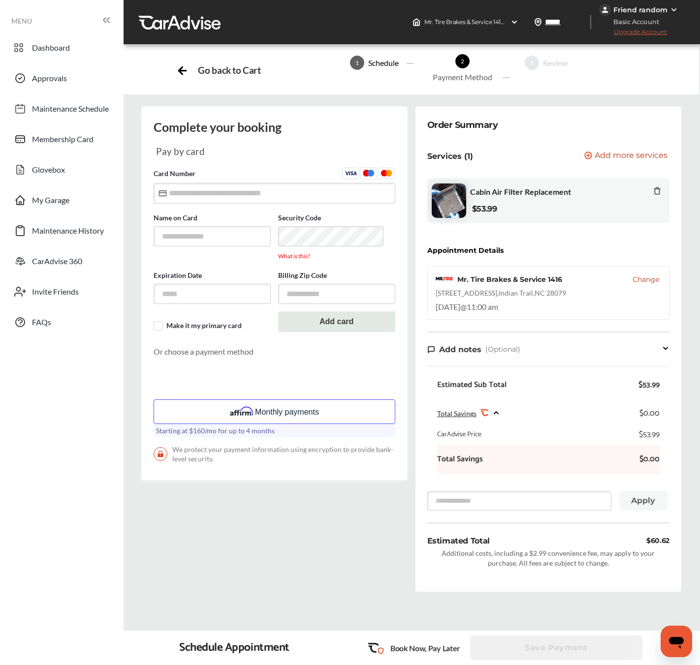
click at [328, 410] on button "Monthly payments" at bounding box center [273, 411] width 241 height 25
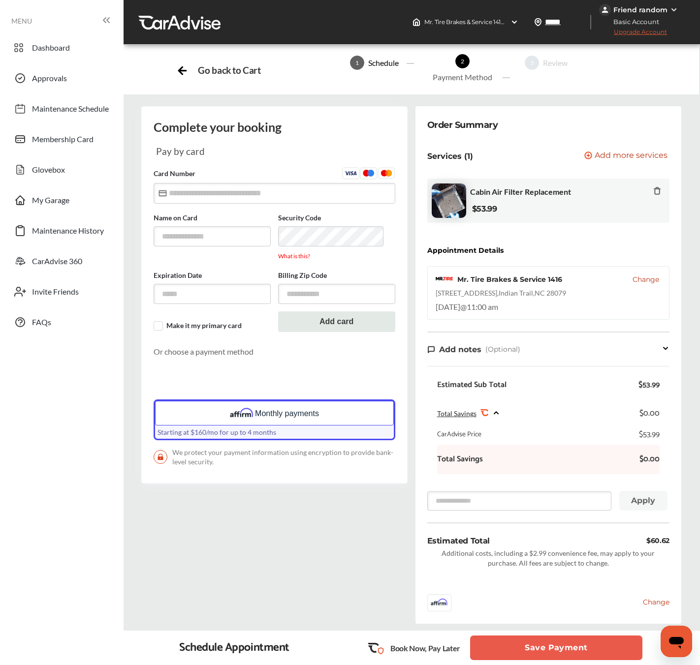
click at [590, 657] on button "Save Payment" at bounding box center [556, 648] width 172 height 25
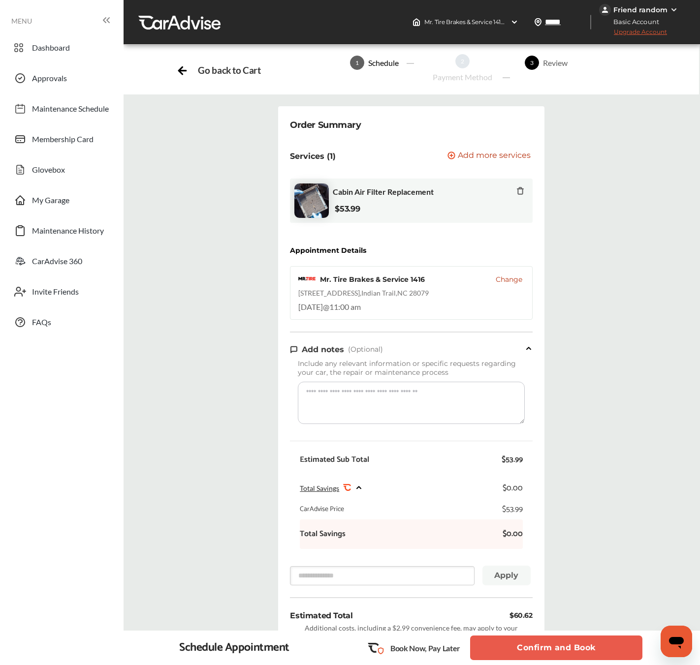
click at [555, 648] on button "Confirm and Book" at bounding box center [556, 648] width 172 height 25
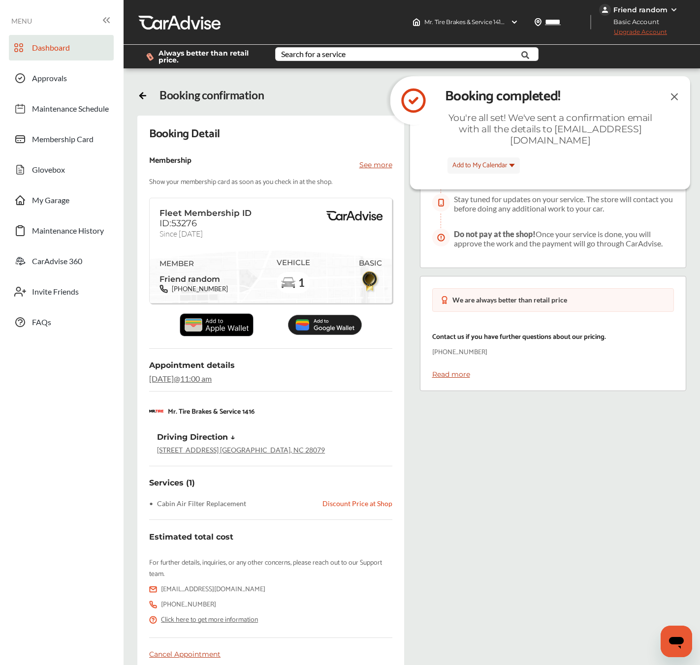
click at [72, 57] on link "Dashboard" at bounding box center [61, 48] width 105 height 26
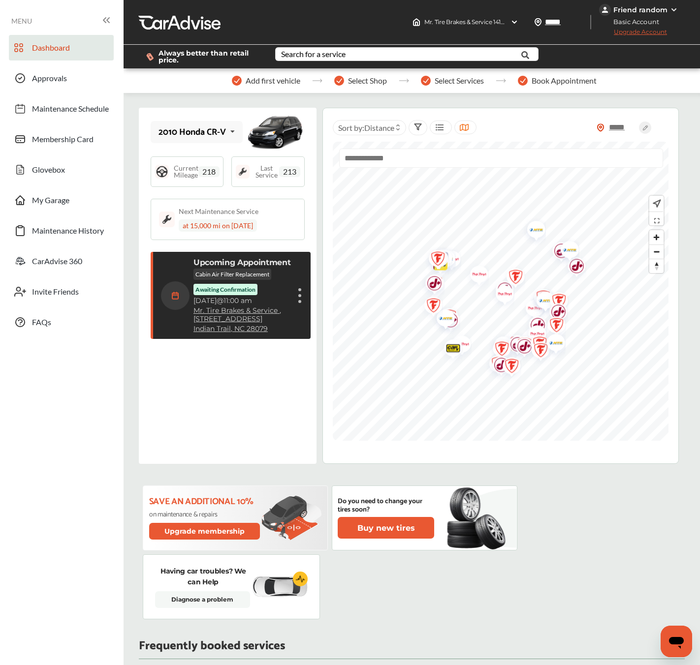
click at [252, 296] on span "11:00 am" at bounding box center [237, 300] width 29 height 9
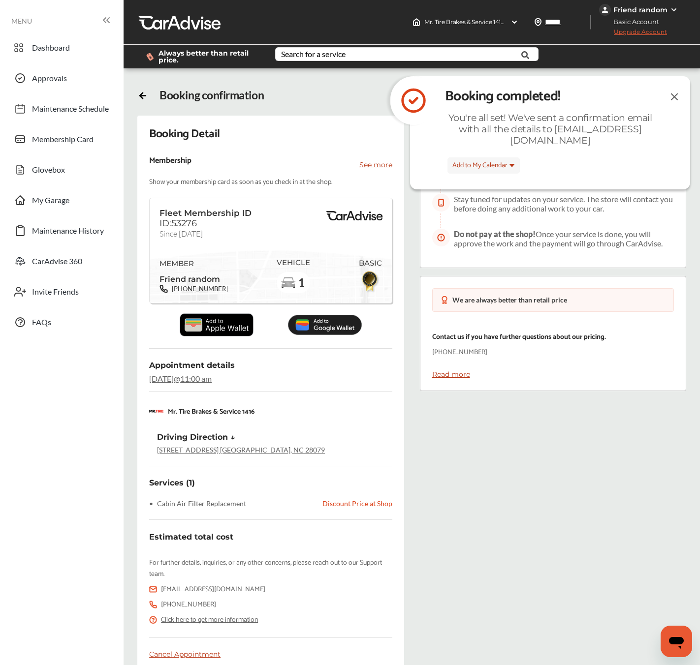
scroll to position [49, 0]
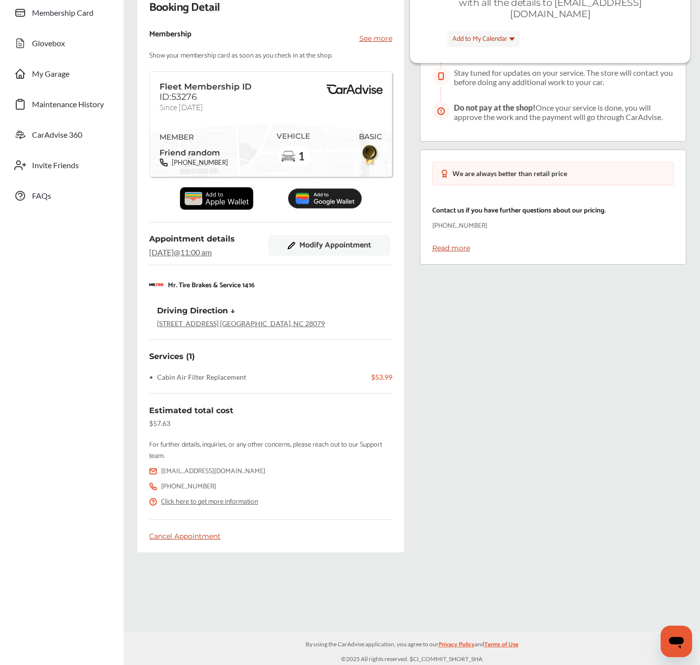
click at [305, 246] on span "Modify Appointment" at bounding box center [335, 245] width 72 height 9
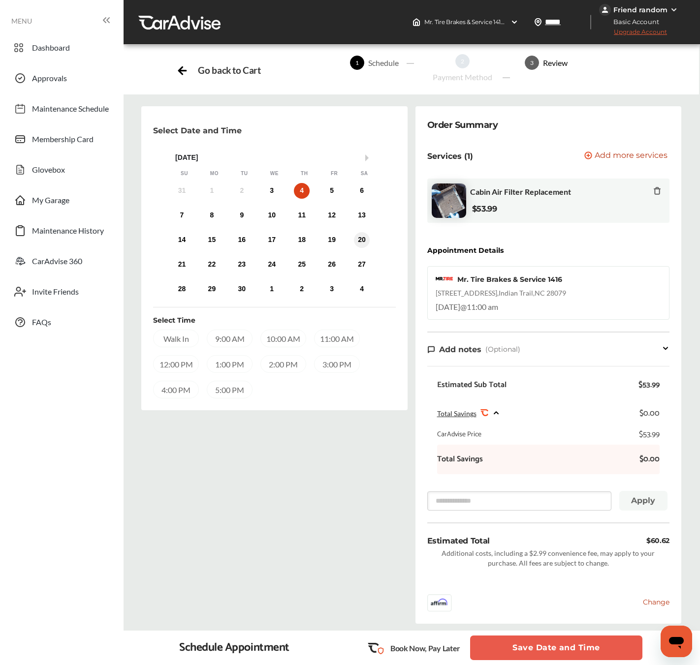
click at [367, 242] on div "20" at bounding box center [362, 240] width 16 height 16
click at [340, 336] on div "11:00 AM" at bounding box center [337, 339] width 46 height 18
click at [557, 644] on button "Save Date and Time" at bounding box center [556, 648] width 172 height 25
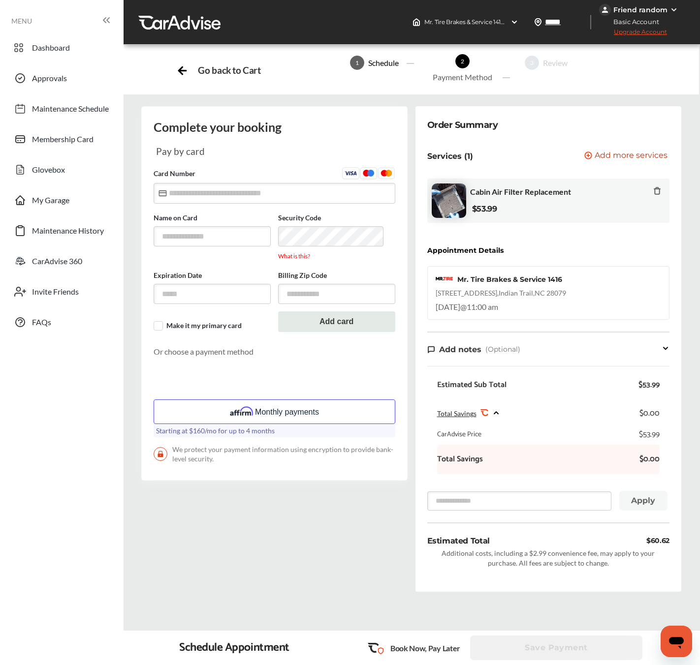
click at [337, 417] on button "Monthly payments" at bounding box center [273, 411] width 241 height 25
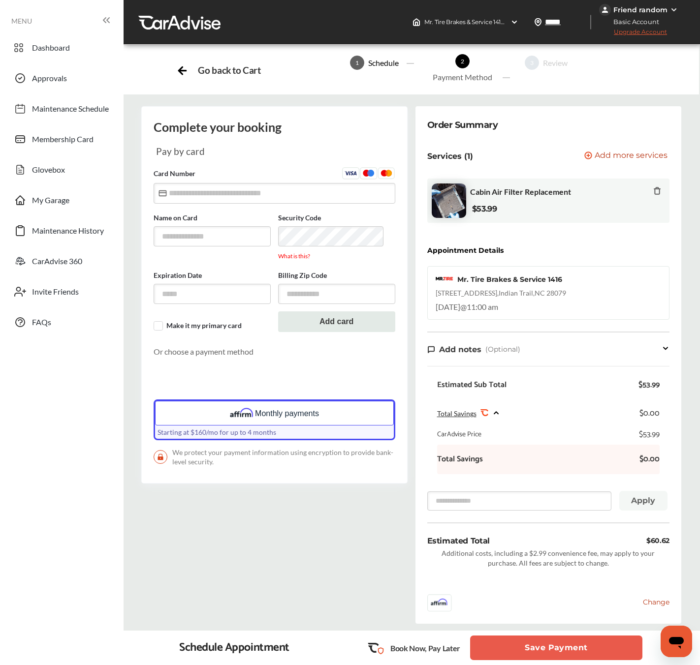
click at [535, 652] on button "Save Payment" at bounding box center [556, 648] width 172 height 25
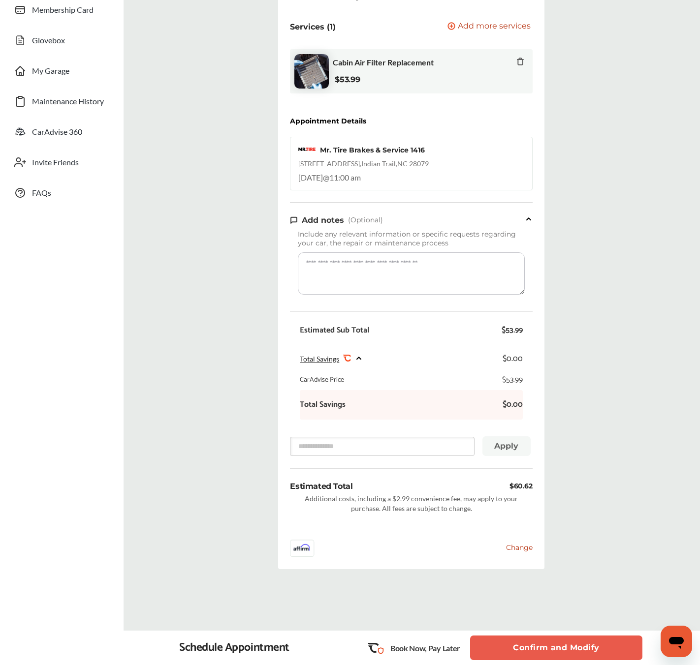
scroll to position [162, 0]
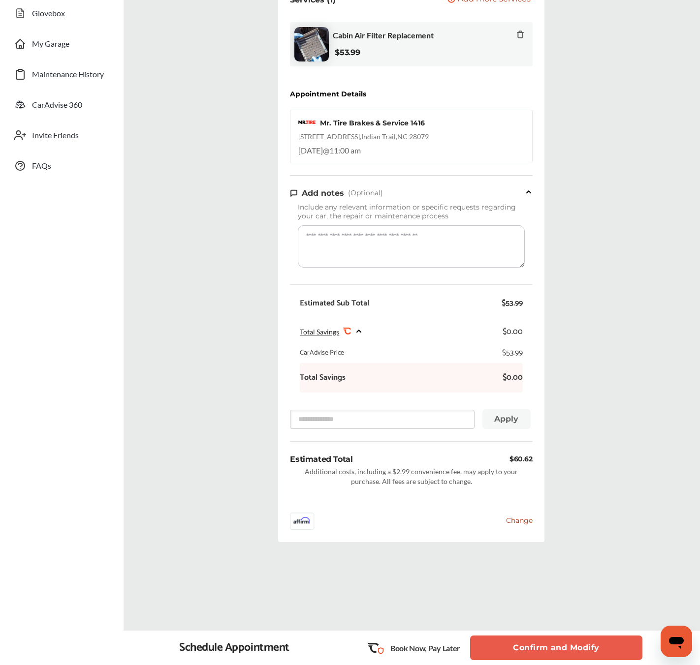
click at [554, 639] on button "Confirm and Modify" at bounding box center [556, 648] width 172 height 25
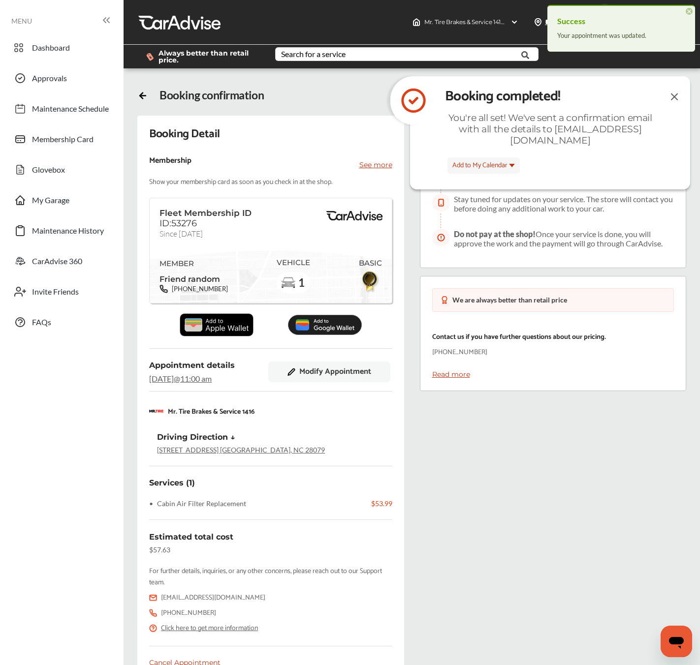
click at [45, 31] on ul "Dashboard Approvals Maintenance Schedule Membership Card Glovebox My Garage Mai…" at bounding box center [62, 397] width 114 height 734
click at [45, 38] on link "Dashboard" at bounding box center [61, 48] width 105 height 26
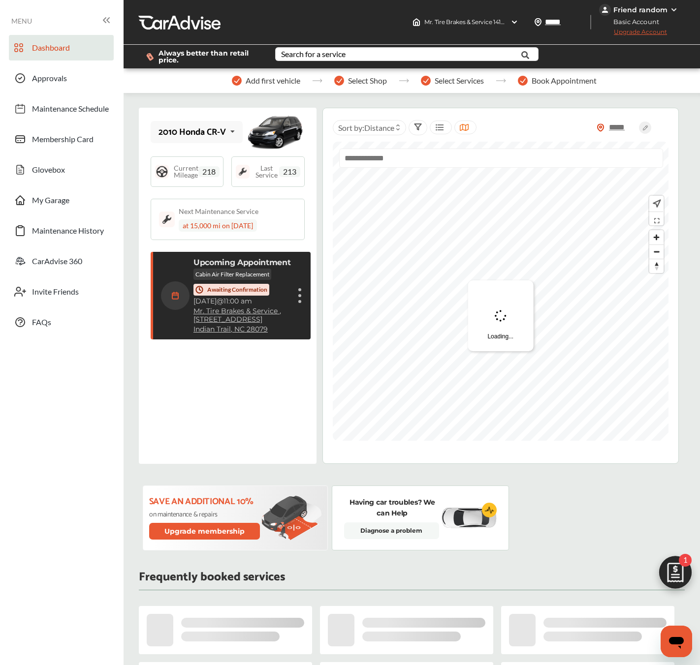
scroll to position [117, 0]
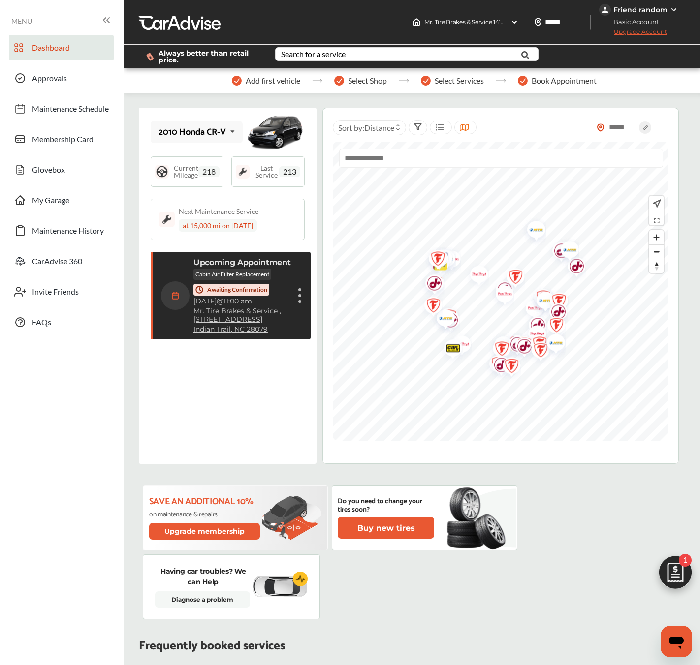
click at [285, 268] on div "Upcoming Appointment Cabin Air Filter Replacement Awaiting Confirmation [DATE] …" at bounding box center [241, 296] width 97 height 76
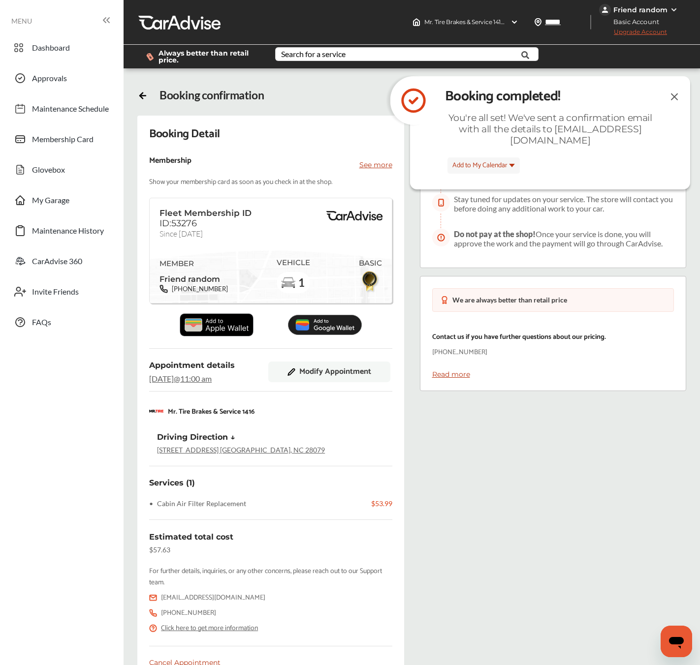
click at [320, 374] on span "Modify Appointment" at bounding box center [335, 371] width 72 height 9
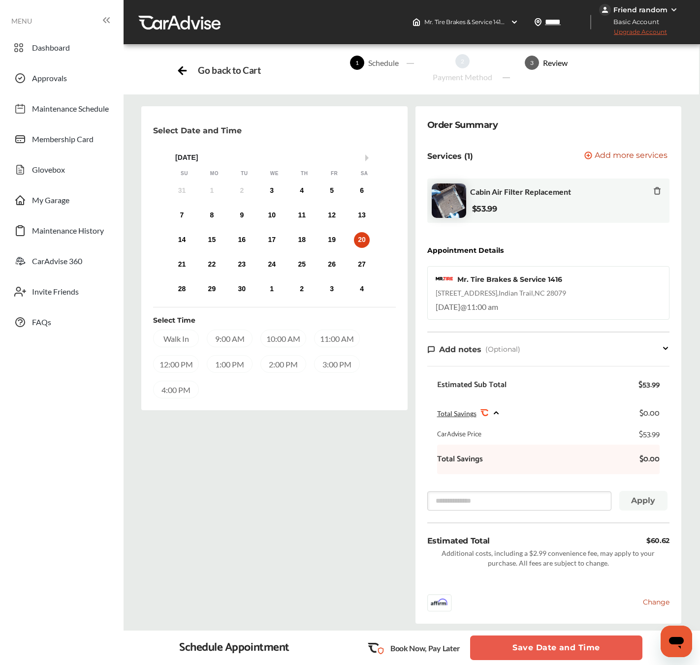
click at [627, 158] on span "Add more services" at bounding box center [630, 156] width 73 height 9
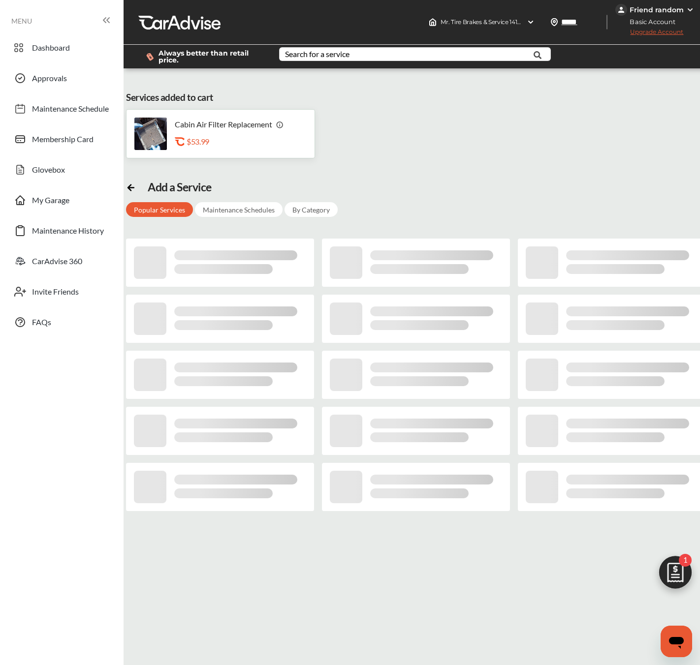
scroll to position [119, 0]
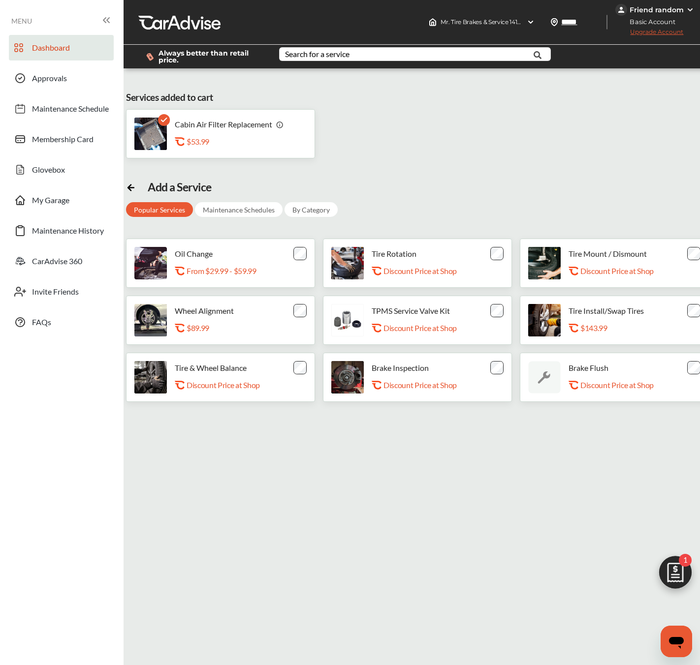
click at [60, 55] on span "Dashboard" at bounding box center [51, 49] width 38 height 13
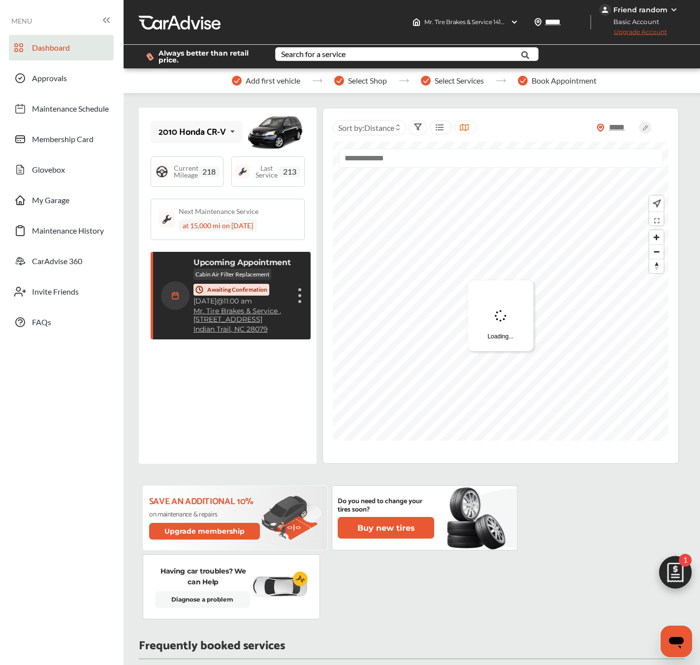
click at [258, 290] on p "Awaiting Confirmation" at bounding box center [237, 290] width 60 height 8
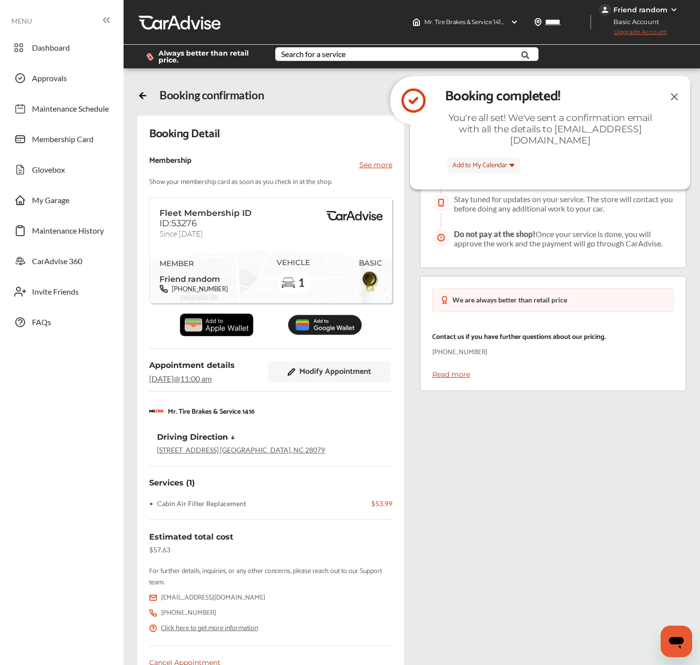
click at [314, 361] on div "Appointment details [DATE] 11:00 am Modify Appointment" at bounding box center [270, 372] width 243 height 23
click at [314, 374] on span "Modify Appointment" at bounding box center [335, 371] width 72 height 9
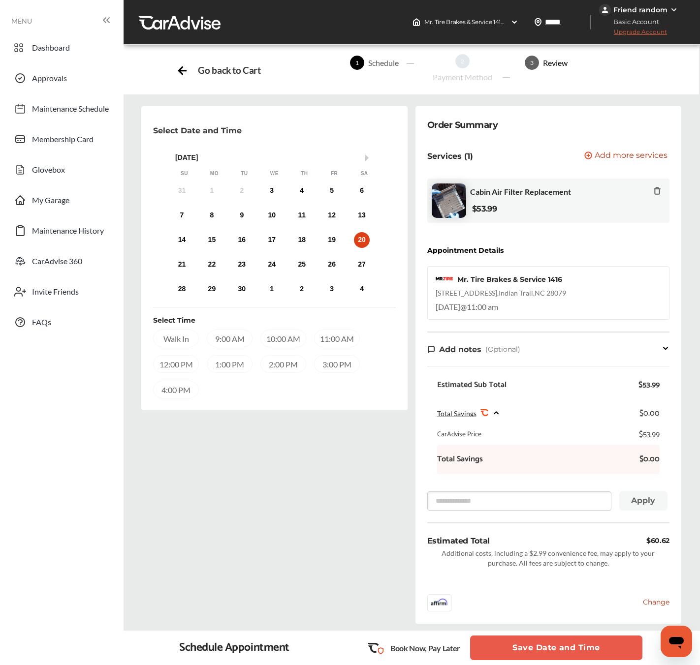
click at [298, 361] on div "2:00 PM" at bounding box center [283, 364] width 46 height 18
click at [214, 270] on div "22" at bounding box center [212, 265] width 16 height 16
click at [339, 341] on div "11:00 AM" at bounding box center [337, 339] width 46 height 18
click at [522, 652] on button "Save Date and Time" at bounding box center [556, 648] width 172 height 25
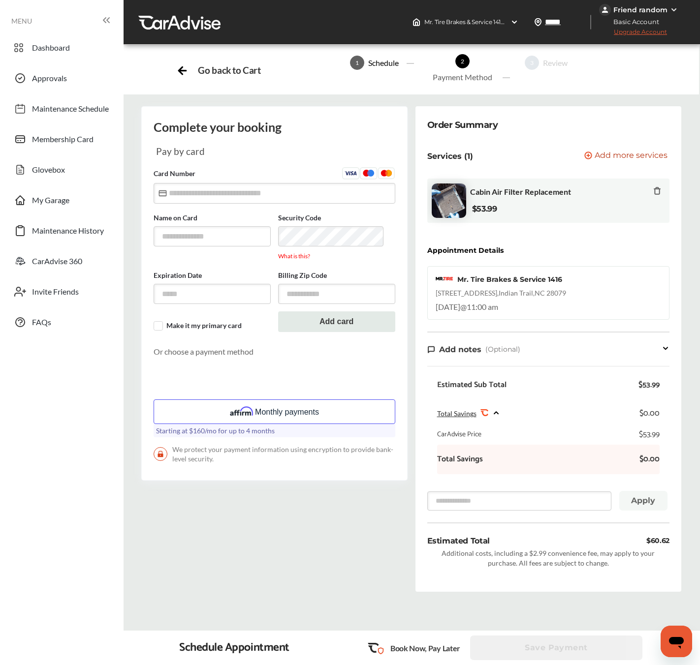
click at [349, 410] on button "Monthly payments" at bounding box center [273, 411] width 241 height 25
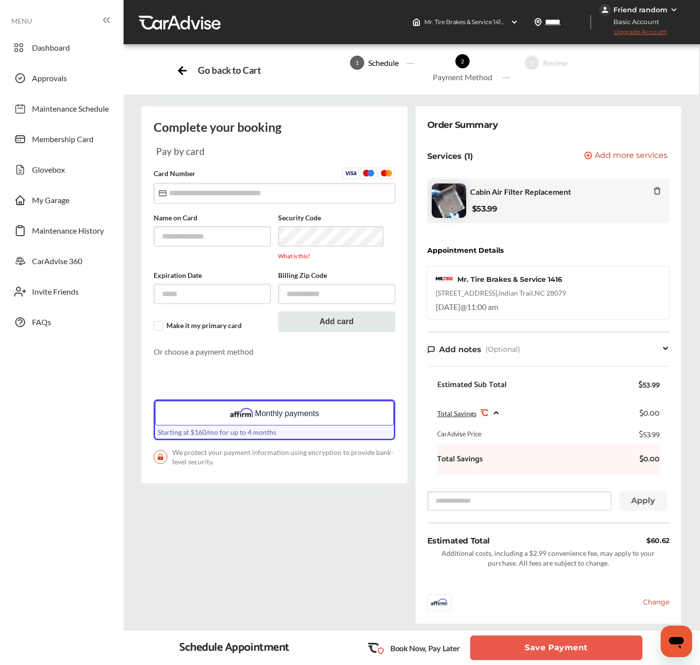
click at [550, 643] on button "Save Payment" at bounding box center [556, 648] width 172 height 25
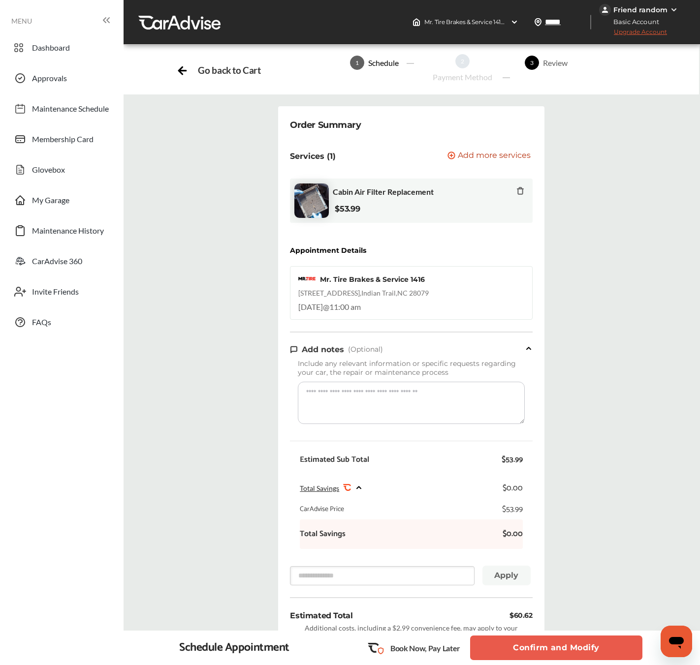
click at [510, 647] on button "Confirm and Modify" at bounding box center [556, 648] width 172 height 25
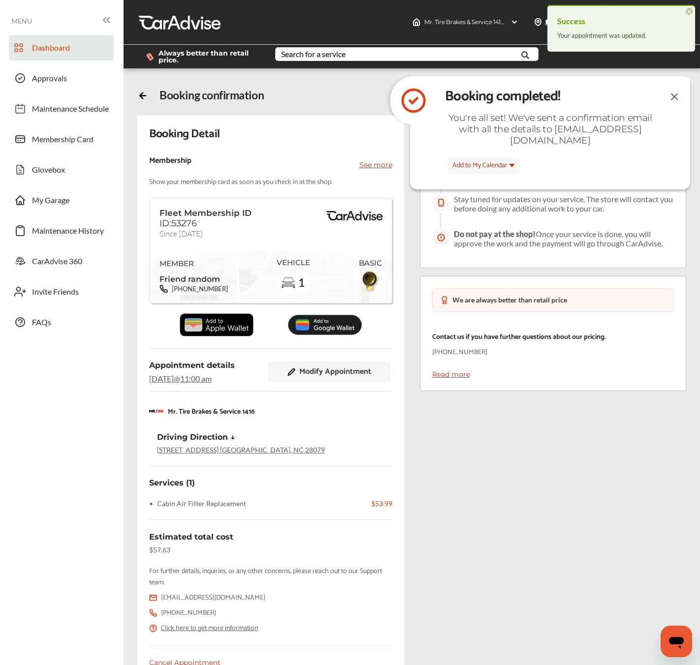
click at [50, 39] on link "Dashboard" at bounding box center [61, 48] width 105 height 26
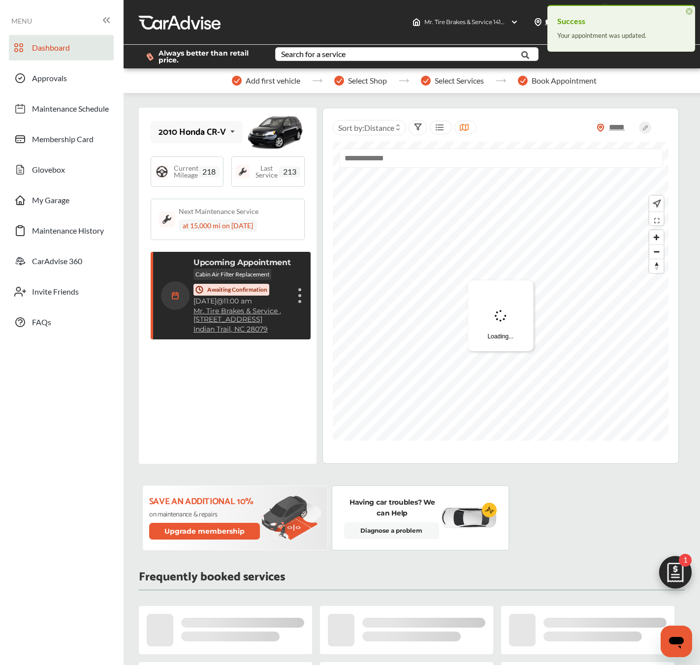
scroll to position [119, 0]
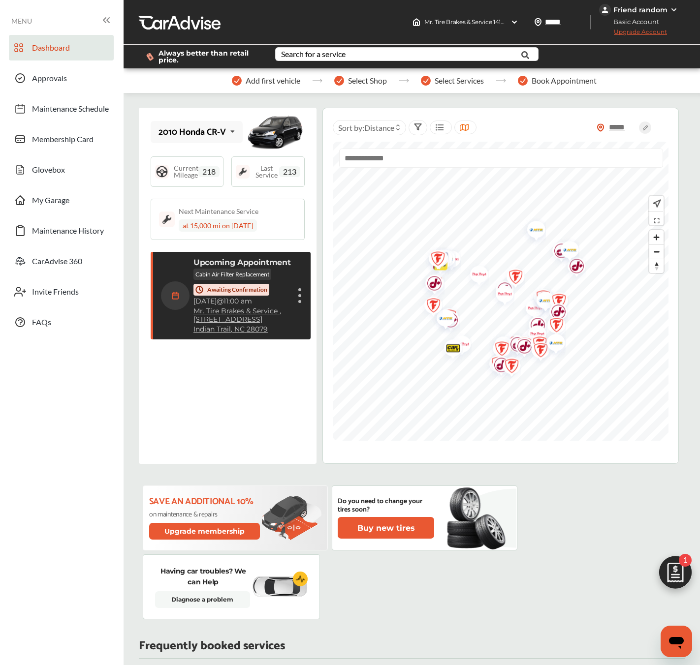
click at [293, 271] on div "Upcoming Appointment Cabin Air Filter Replacement Awaiting Confirmation [DATE] …" at bounding box center [232, 296] width 142 height 76
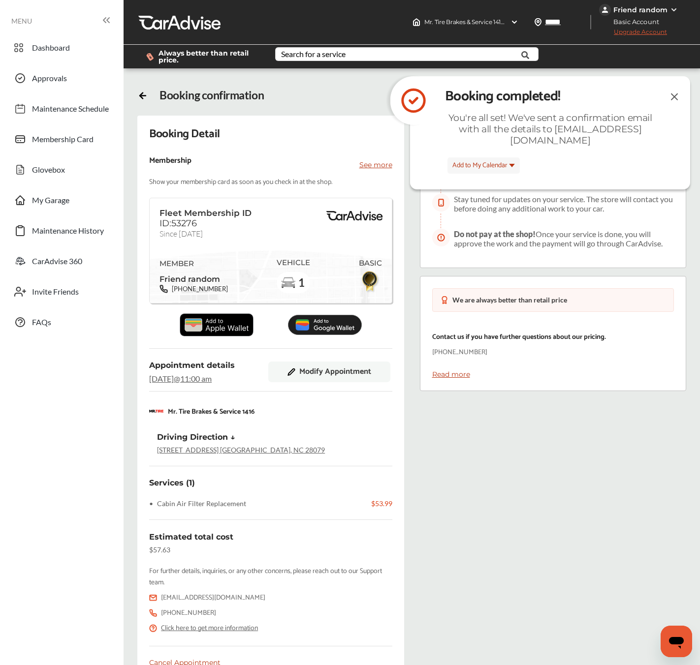
click at [673, 93] on img at bounding box center [674, 97] width 12 height 12
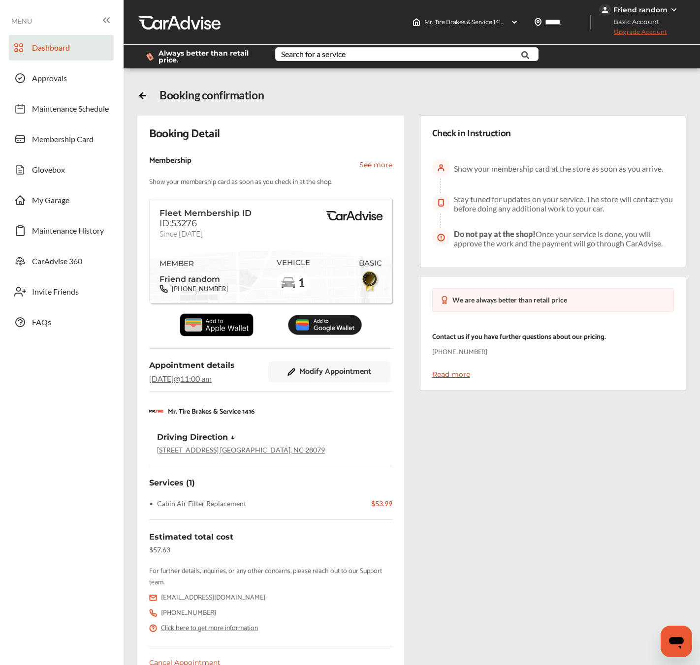
click at [63, 53] on span "Dashboard" at bounding box center [51, 49] width 38 height 13
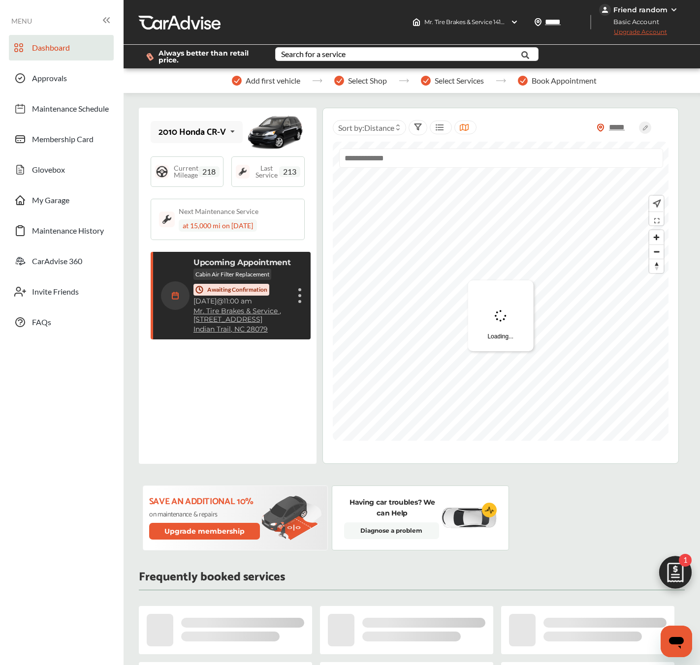
scroll to position [119, 0]
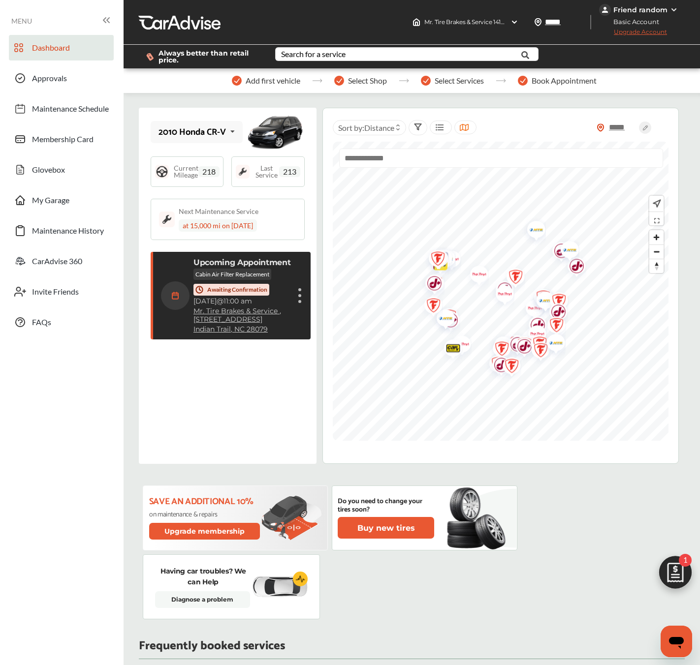
click at [244, 294] on div "Awaiting Confirmation" at bounding box center [231, 290] width 76 height 12
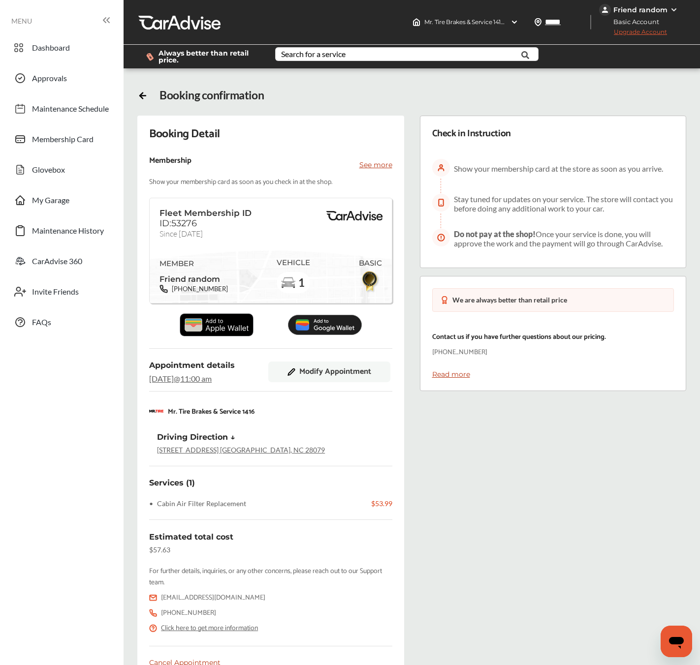
click at [319, 371] on span "Modify Appointment" at bounding box center [335, 371] width 72 height 9
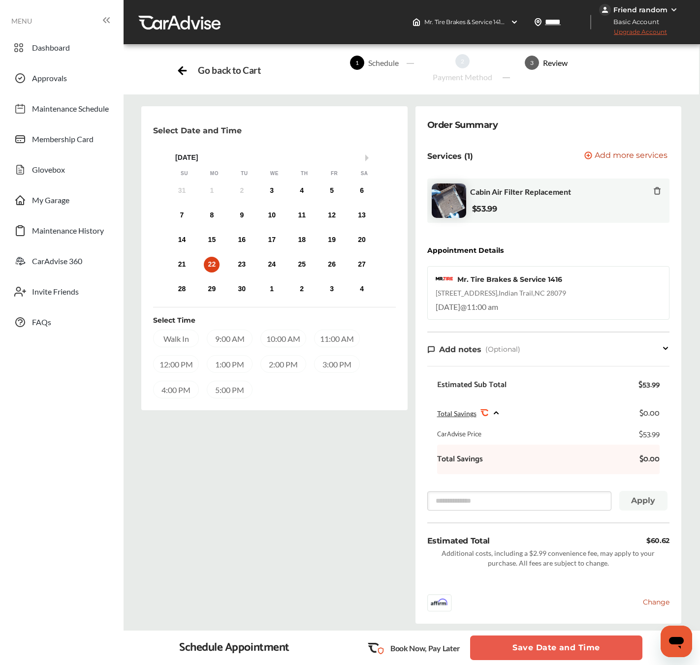
click at [442, 187] on img at bounding box center [448, 200] width 34 height 34
click at [443, 201] on img at bounding box center [448, 200] width 34 height 34
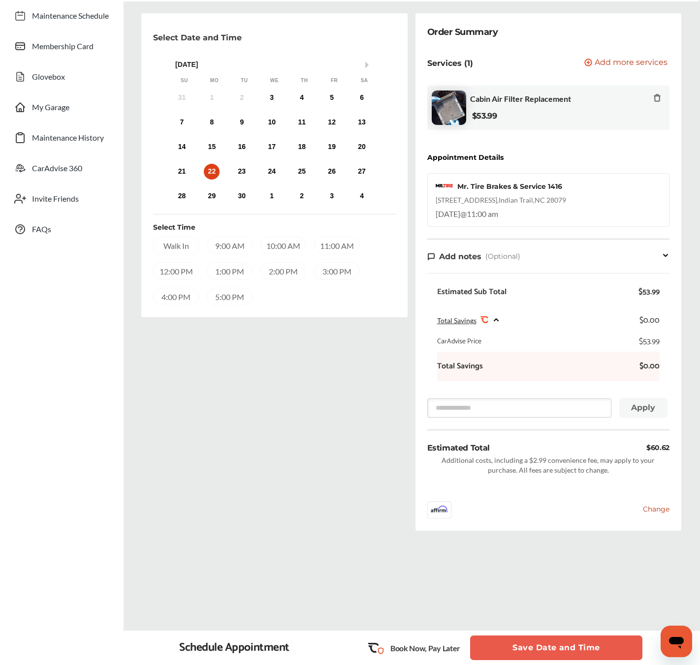
click at [658, 508] on span "Change" at bounding box center [655, 509] width 27 height 9
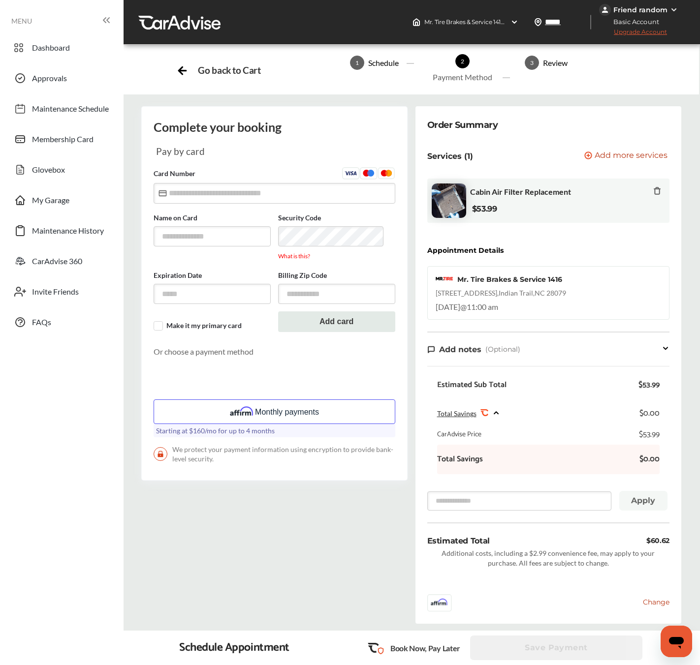
click at [438, 156] on p "Services (1)" at bounding box center [450, 156] width 46 height 9
click at [605, 163] on div "Services (1) Add a service Add more services" at bounding box center [548, 156] width 242 height 25
click at [604, 160] on span "Add more services" at bounding box center [630, 156] width 73 height 9
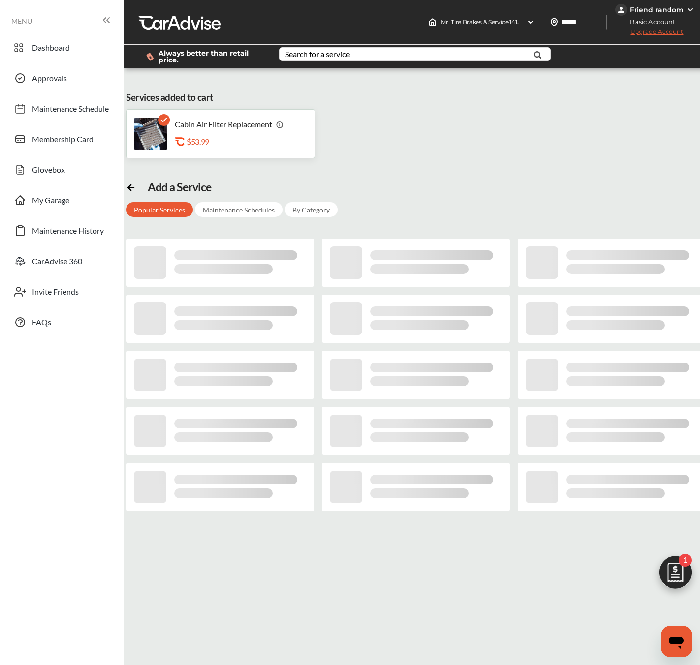
scroll to position [119, 0]
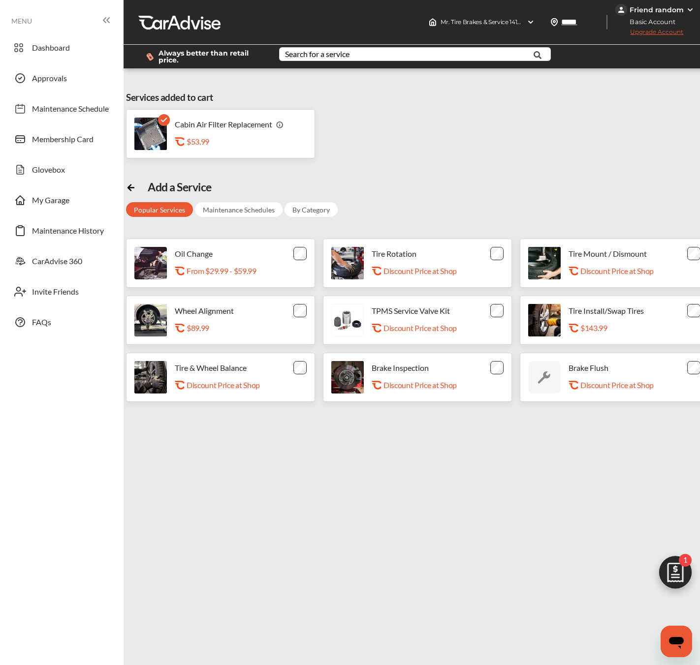
click at [261, 149] on div "Cabin Air Filter Replacement .st0{fill:#FA4A1C;} $53.99" at bounding box center [209, 134] width 151 height 32
click at [175, 124] on div "Cabin Air Filter Replacement .st0{fill:#FA4A1C;} $53.99" at bounding box center [209, 134] width 151 height 32
click at [170, 124] on icon at bounding box center [164, 120] width 12 height 12
click at [165, 122] on rect at bounding box center [164, 120] width 12 height 12
click at [216, 194] on div "Add a Service Popular Services Maintenance Schedules By Category" at bounding box center [232, 198] width 212 height 37
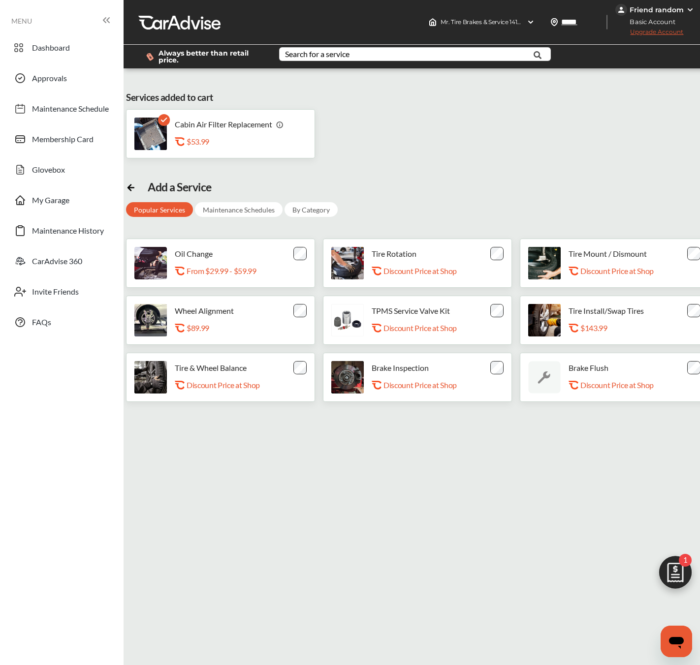
click at [216, 202] on div "Maintenance Schedules" at bounding box center [239, 209] width 88 height 15
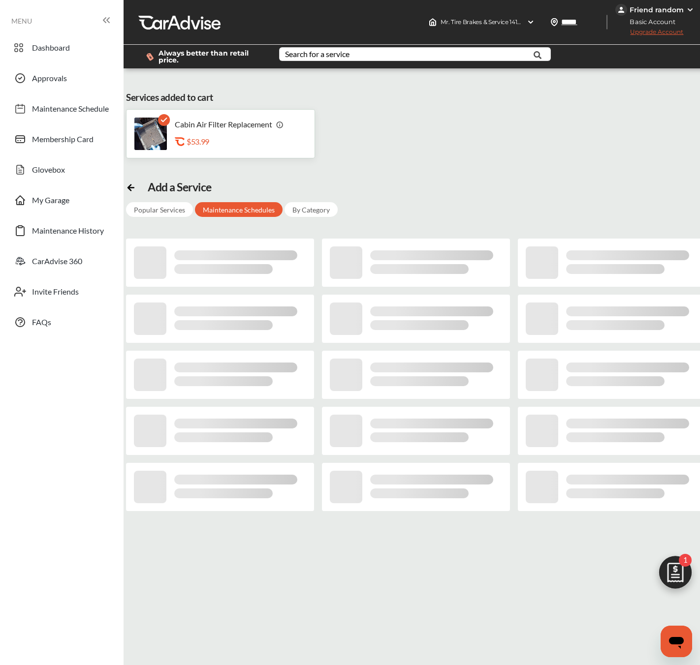
click at [147, 131] on img at bounding box center [150, 134] width 32 height 32
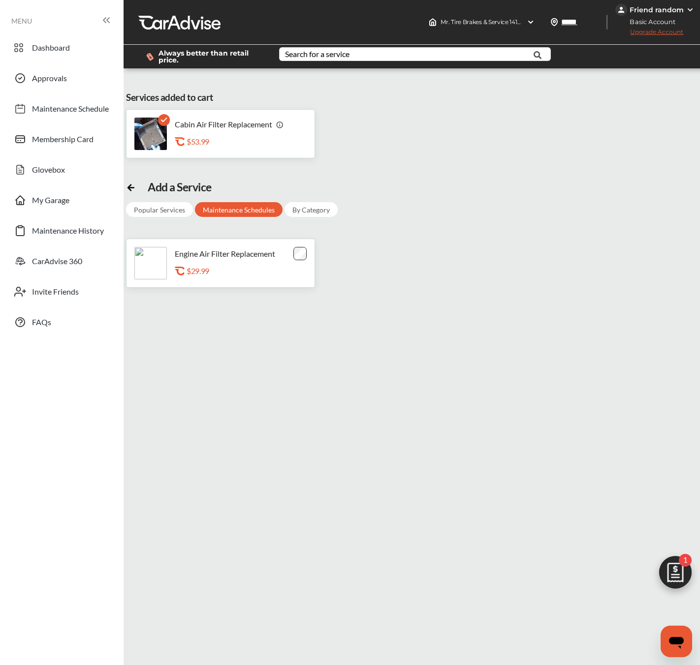
click at [161, 125] on icon at bounding box center [164, 120] width 12 height 12
click at [287, 262] on div "Engine Air Filter Replacement .st0{fill:#FA4A1C;} $29.99" at bounding box center [220, 263] width 189 height 49
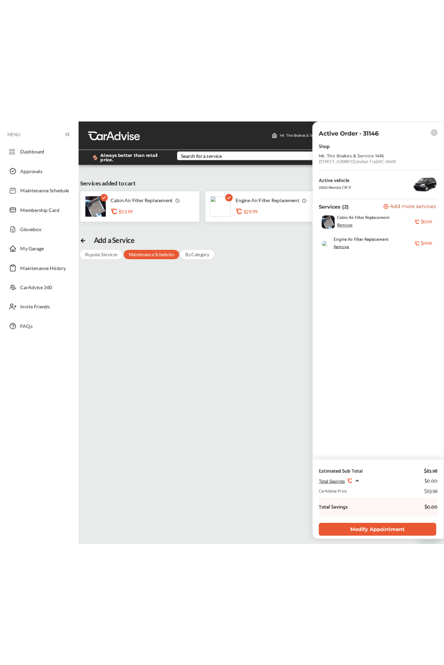
scroll to position [0, 0]
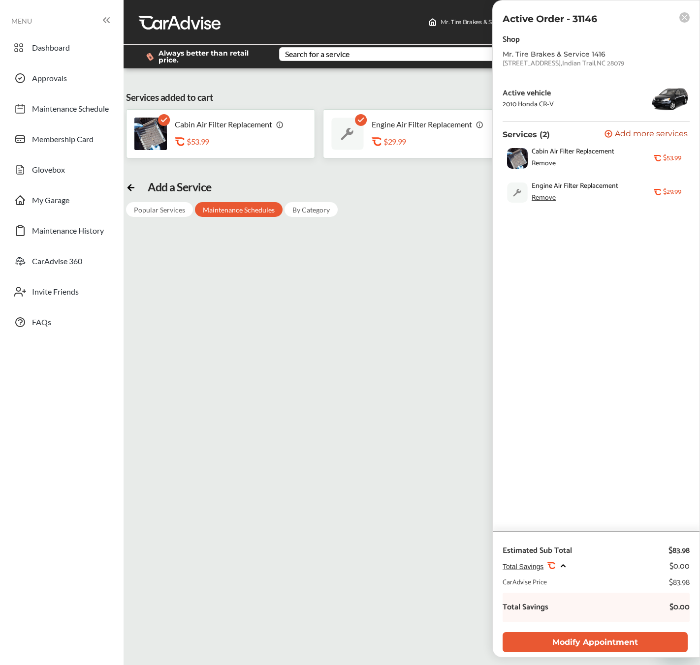
click at [546, 162] on div "Remove" at bounding box center [543, 164] width 24 height 8
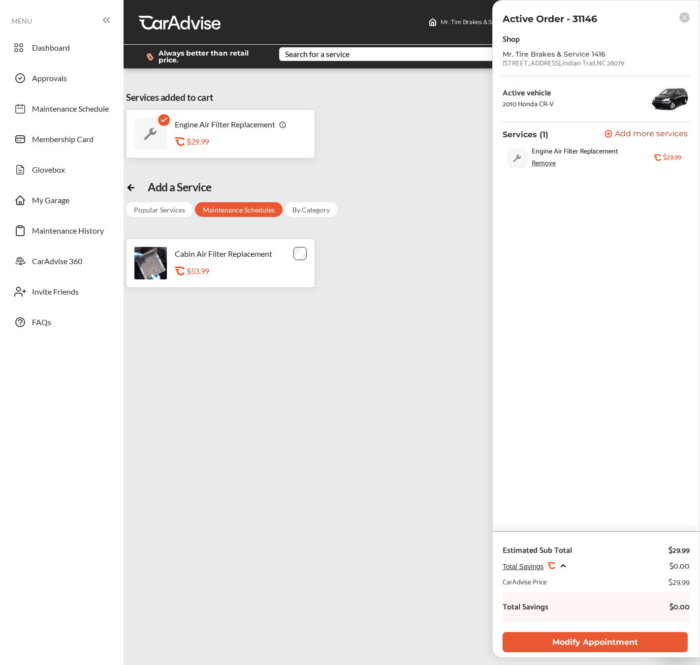
click at [423, 170] on div "Services added to cart Engine Air Filter Replacement .st0{fill:#FA4A1C;} $29.99…" at bounding box center [419, 416] width 587 height 680
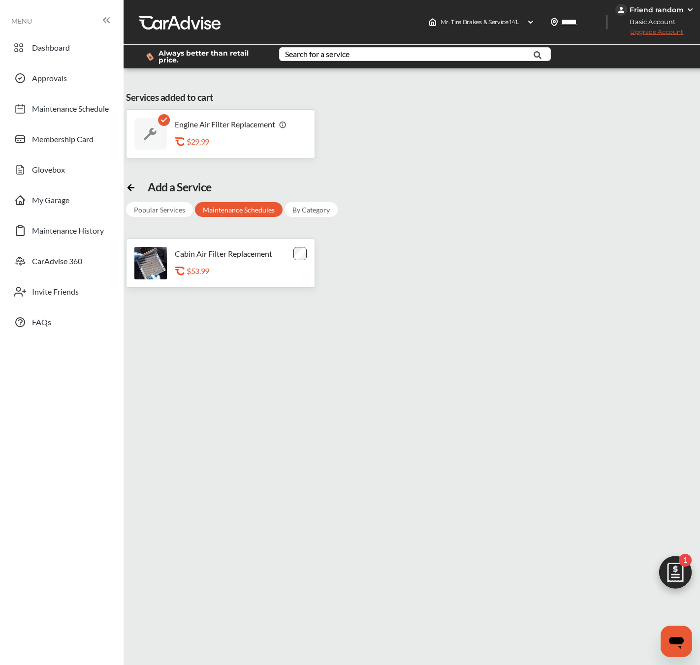
click at [670, 561] on img at bounding box center [674, 574] width 47 height 47
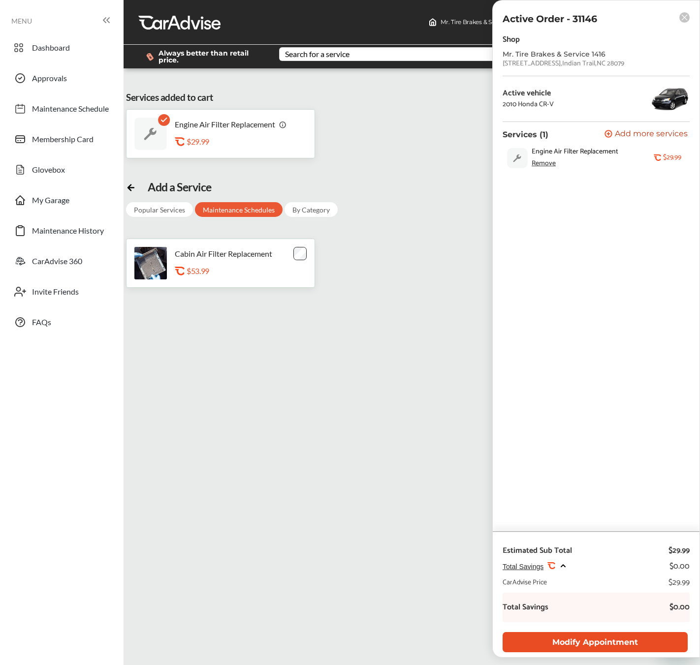
click at [626, 638] on button "Modify Appointment" at bounding box center [594, 642] width 185 height 20
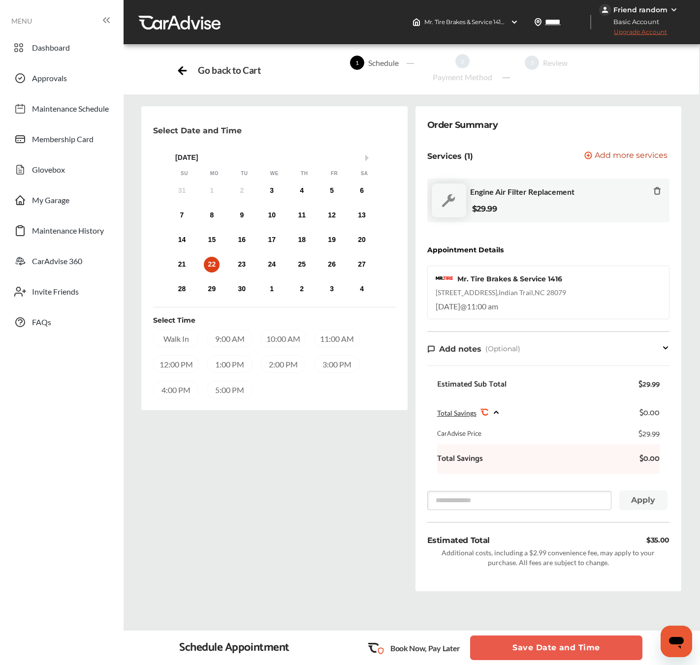
click at [603, 645] on button "Save Date and Time" at bounding box center [556, 648] width 172 height 25
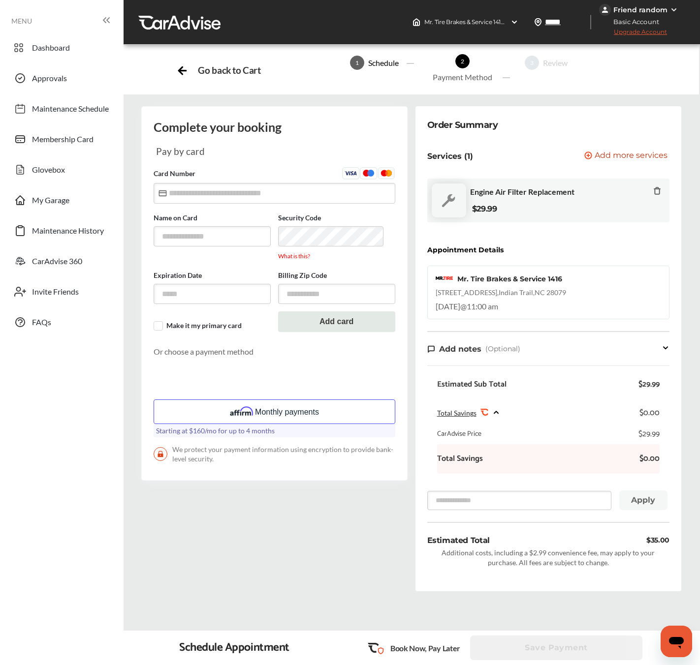
click at [649, 9] on div "Friend random" at bounding box center [640, 9] width 54 height 9
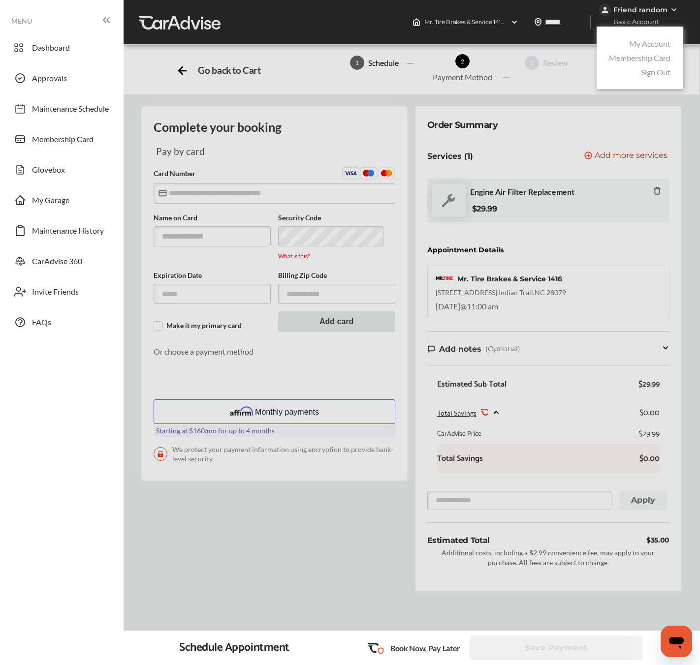
click at [666, 74] on link "Sign Out" at bounding box center [655, 71] width 30 height 9
